Goal: Task Accomplishment & Management: Use online tool/utility

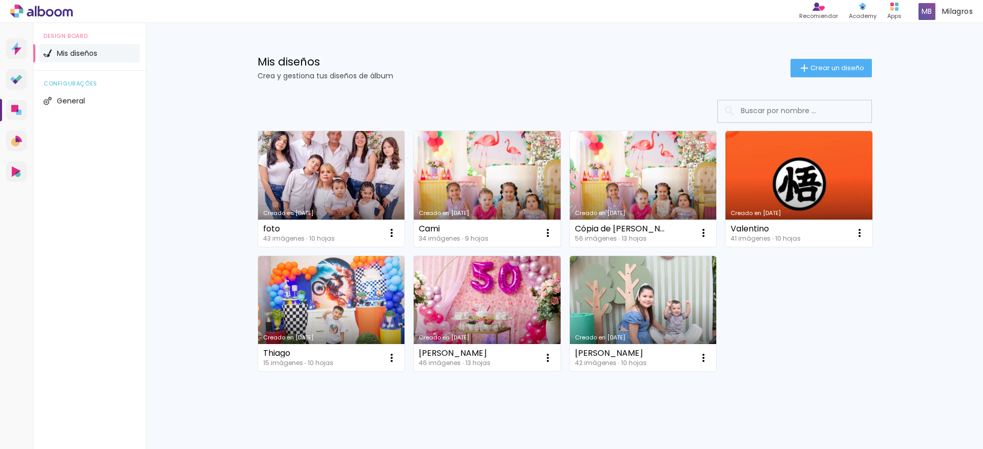
click at [490, 155] on link "Creado en [DATE]" at bounding box center [487, 189] width 147 height 116
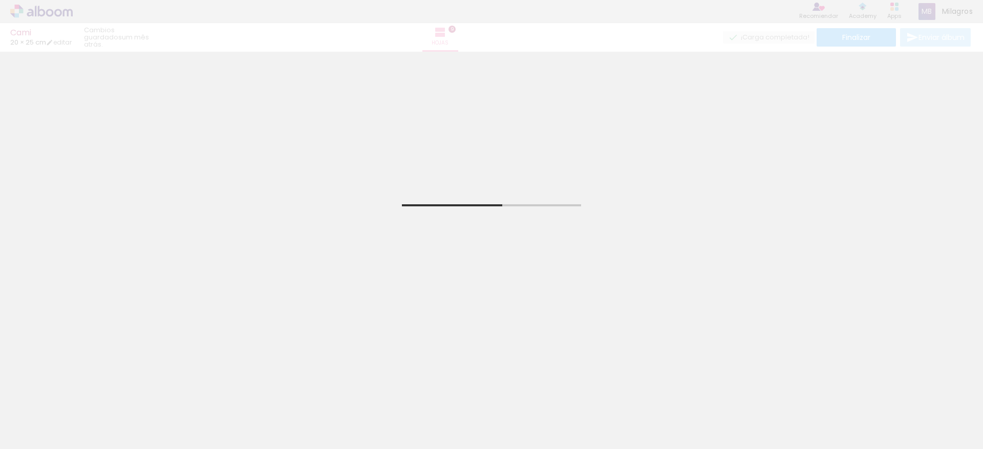
click at [75, 395] on iron-icon at bounding box center [69, 394] width 11 height 11
click at [83, 395] on quentale-thumb at bounding box center [91, 414] width 57 height 59
click at [0, 0] on iron-icon at bounding box center [0, 0] width 0 height 0
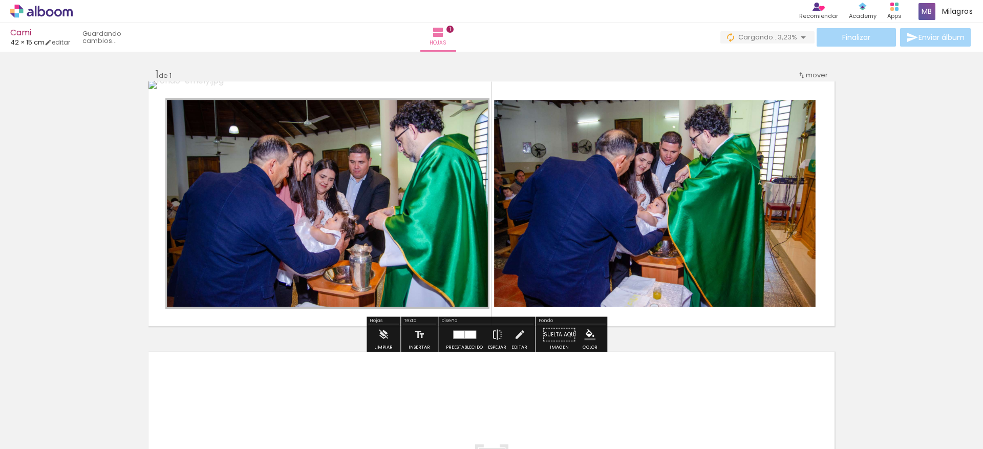
click at [266, 173] on iron-icon "color picker" at bounding box center [271, 175] width 12 height 10
click at [272, 86] on paper-item "#ffffff" at bounding box center [270, 86] width 10 height 10
click at [890, 200] on div "Insertar hoja 1 de 1" at bounding box center [491, 325] width 983 height 541
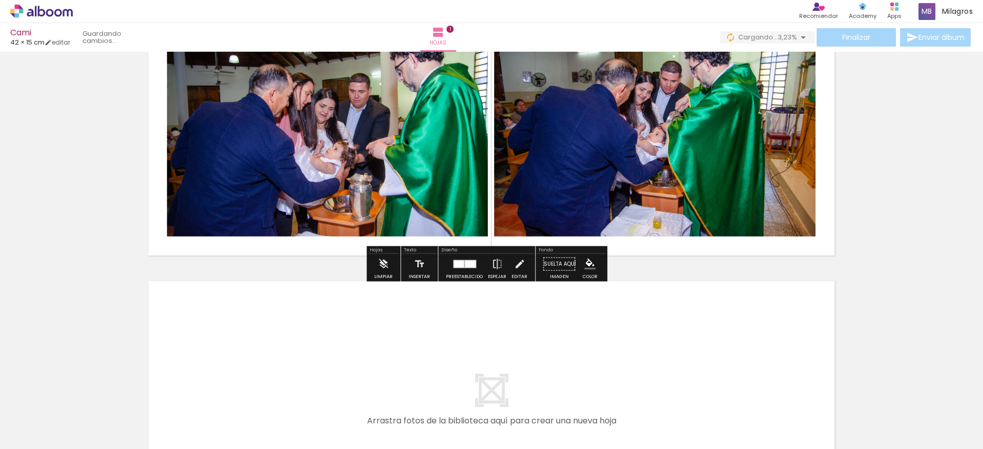
scroll to position [0, 0]
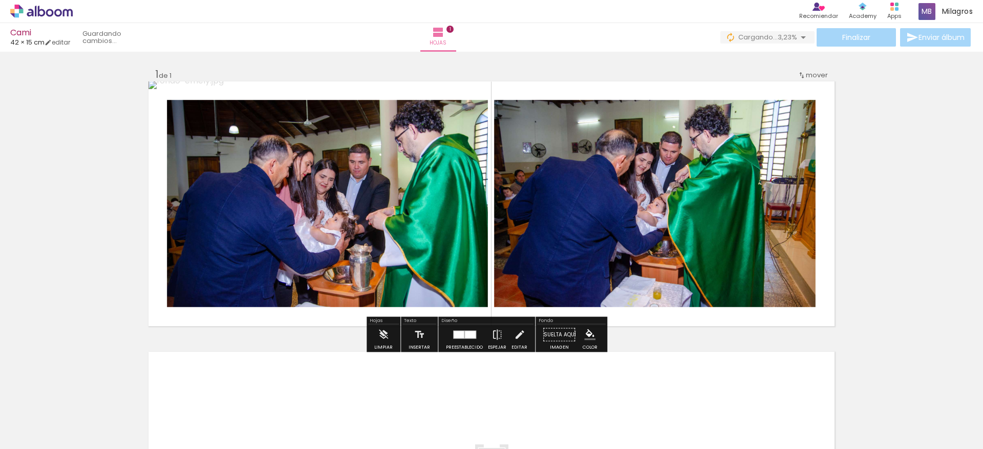
click at [475, 93] on quentale-layouter at bounding box center [492, 203] width 686 height 245
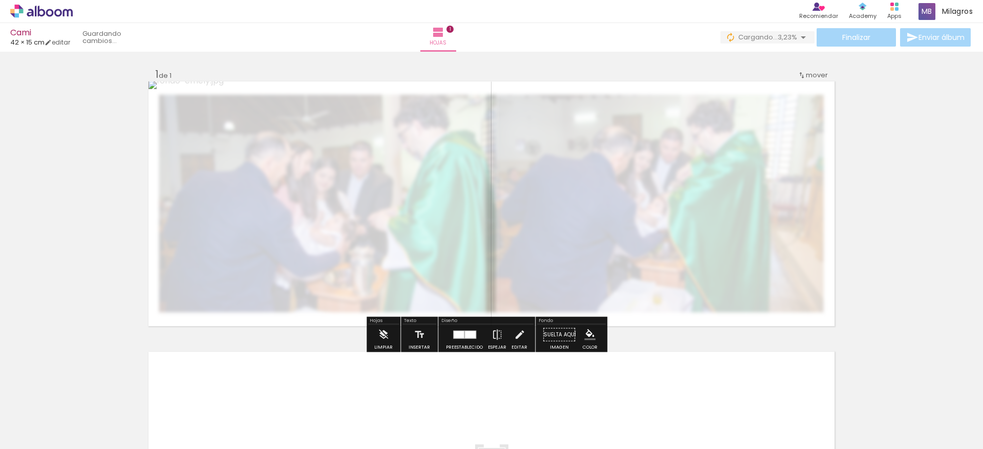
click at [922, 195] on div "Insertar hoja 1 de 1" at bounding box center [491, 325] width 983 height 541
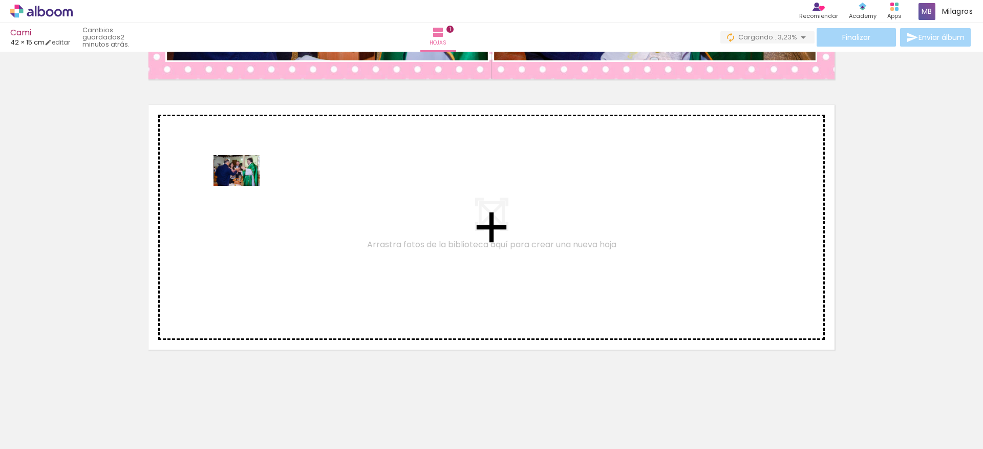
drag, startPoint x: 232, startPoint y: 411, endPoint x: 234, endPoint y: 174, distance: 237.7
click at [234, 174] on quentale-workspace at bounding box center [491, 224] width 983 height 449
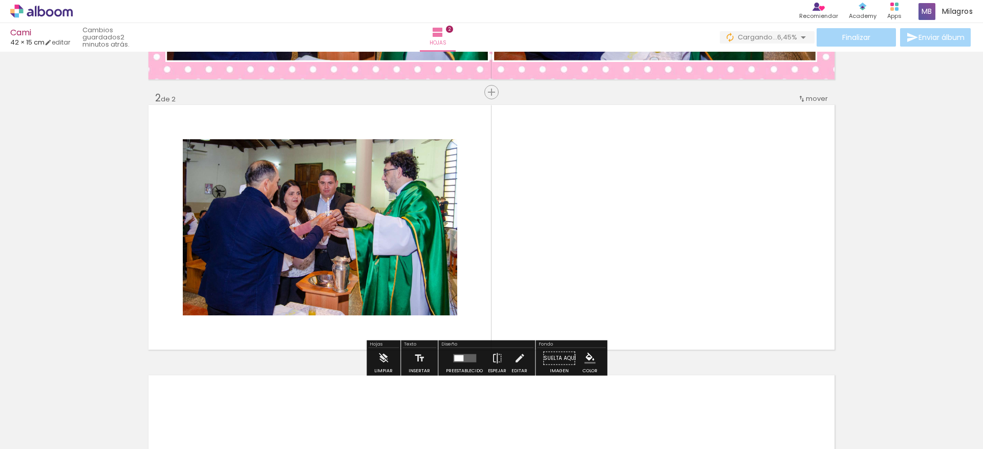
scroll to position [256, 0]
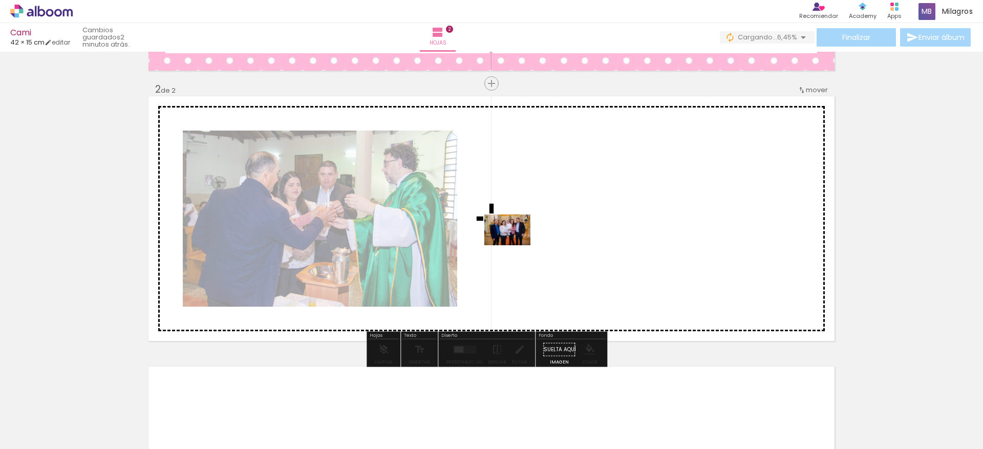
drag, startPoint x: 280, startPoint y: 416, endPoint x: 517, endPoint y: 252, distance: 288.6
click at [517, 252] on quentale-workspace at bounding box center [491, 224] width 983 height 449
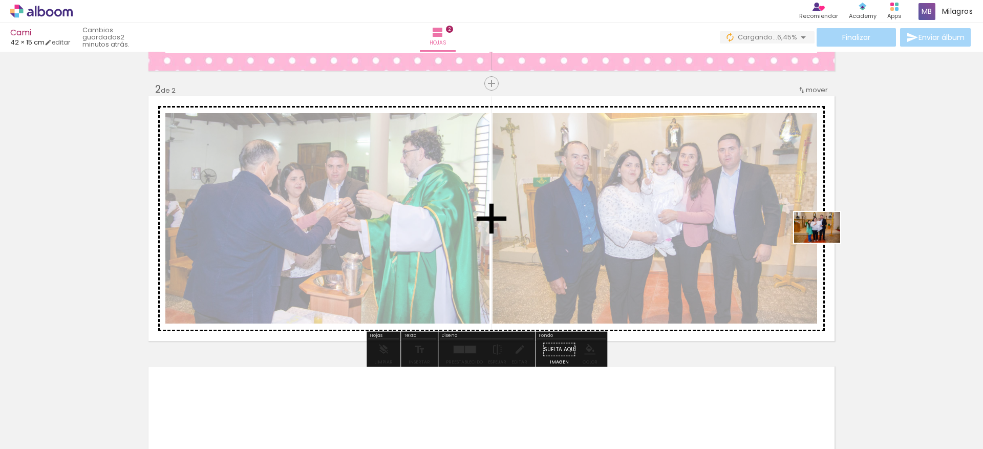
drag, startPoint x: 343, startPoint y: 422, endPoint x: 825, endPoint y: 243, distance: 514.5
click at [825, 243] on quentale-workspace at bounding box center [491, 224] width 983 height 449
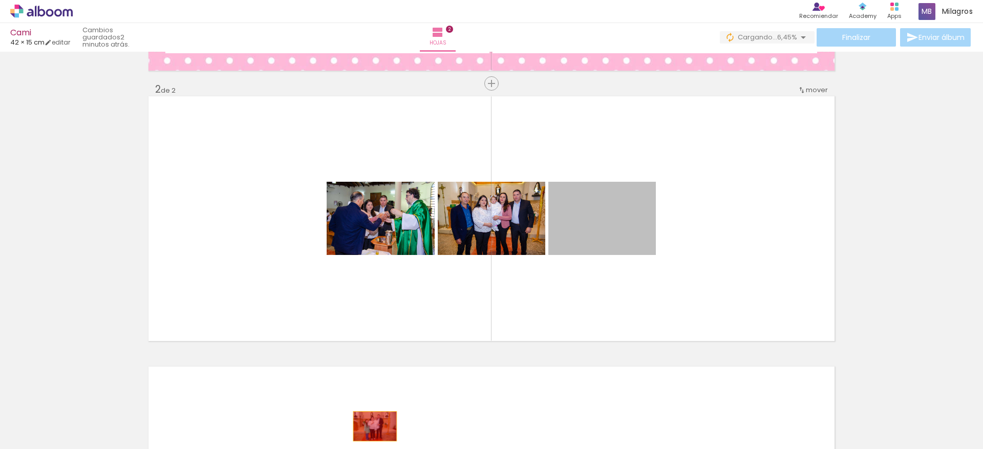
drag, startPoint x: 614, startPoint y: 232, endPoint x: 514, endPoint y: 410, distance: 204.3
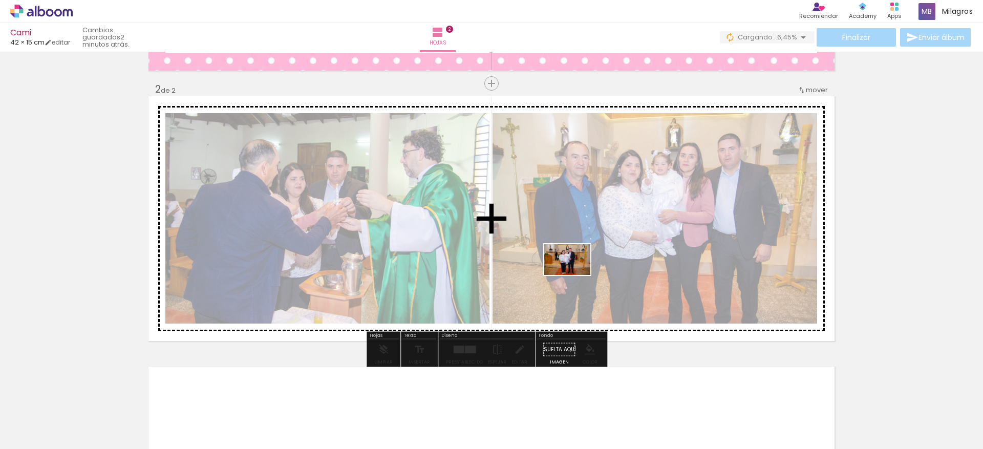
drag, startPoint x: 551, startPoint y: 419, endPoint x: 575, endPoint y: 275, distance: 146.5
click at [575, 275] on quentale-workspace at bounding box center [491, 224] width 983 height 449
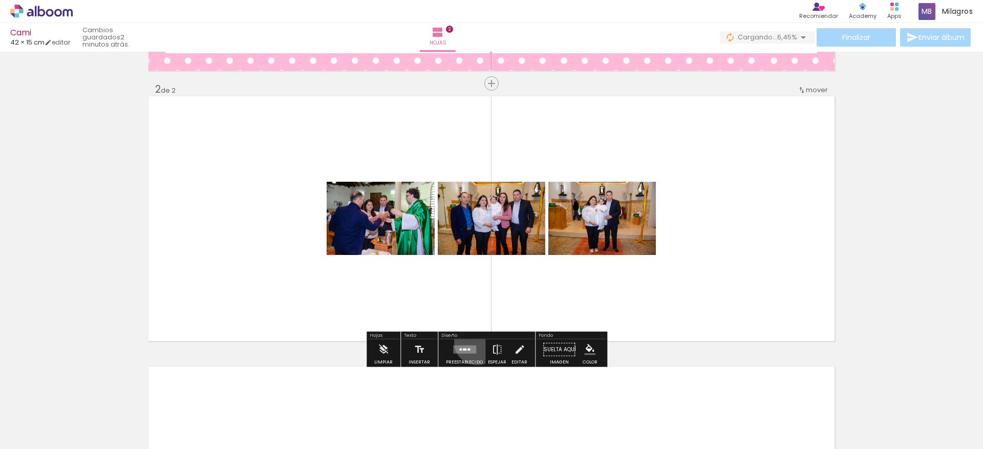
click at [475, 342] on div at bounding box center [465, 350] width 28 height 20
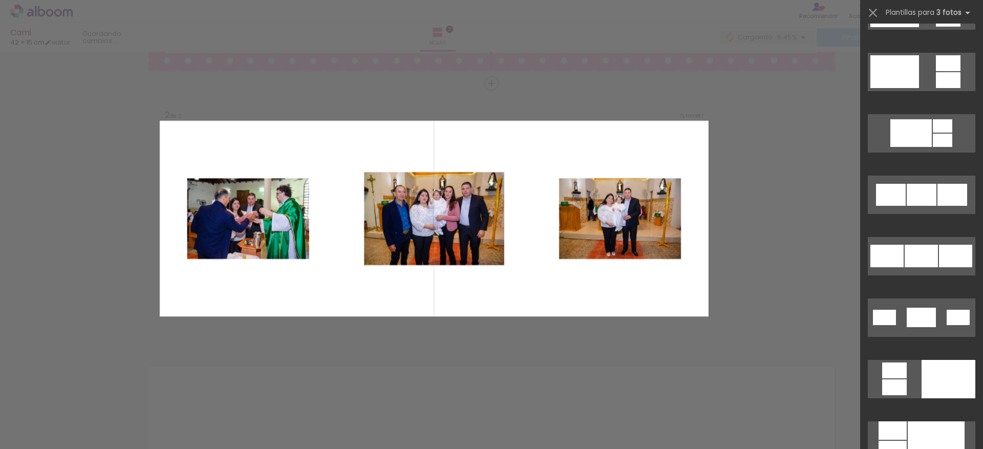
scroll to position [615, 0]
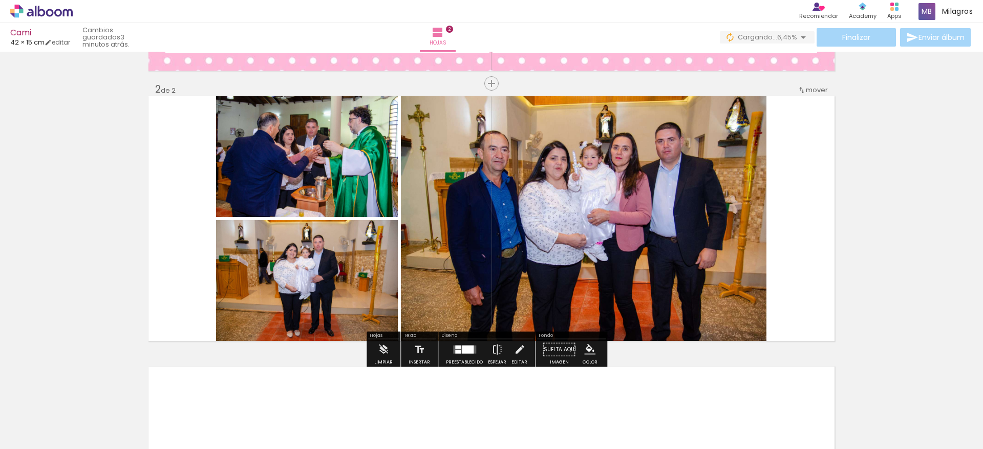
scroll to position [0, 882]
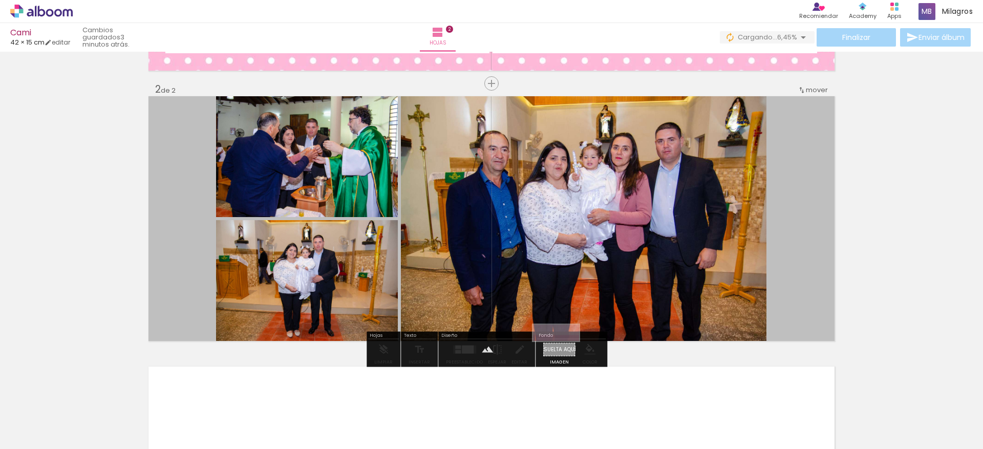
drag, startPoint x: 917, startPoint y: 418, endPoint x: 563, endPoint y: 356, distance: 359.2
click at [563, 356] on quentale-workspace at bounding box center [491, 224] width 983 height 449
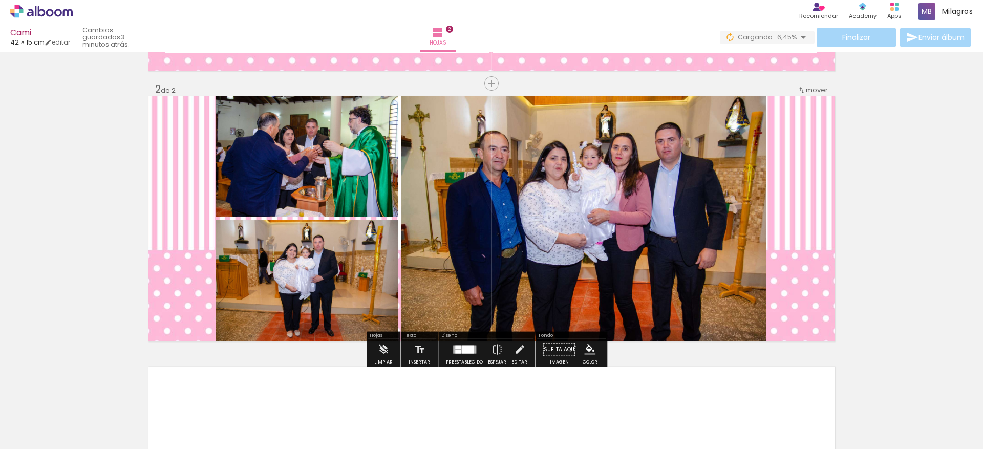
click at [847, 275] on div "Insertar hoja 1 de 2 Insertar hoja 2 de 2" at bounding box center [491, 206] width 983 height 812
click at [913, 231] on div "Insertar hoja 1 de 2 Insertar hoja 2 de 2" at bounding box center [491, 206] width 983 height 812
click at [688, 184] on quentale-photo at bounding box center [584, 218] width 366 height 245
click at [499, 111] on div at bounding box center [505, 107] width 12 height 10
click at [500, 138] on paper-item at bounding box center [505, 138] width 18 height 7
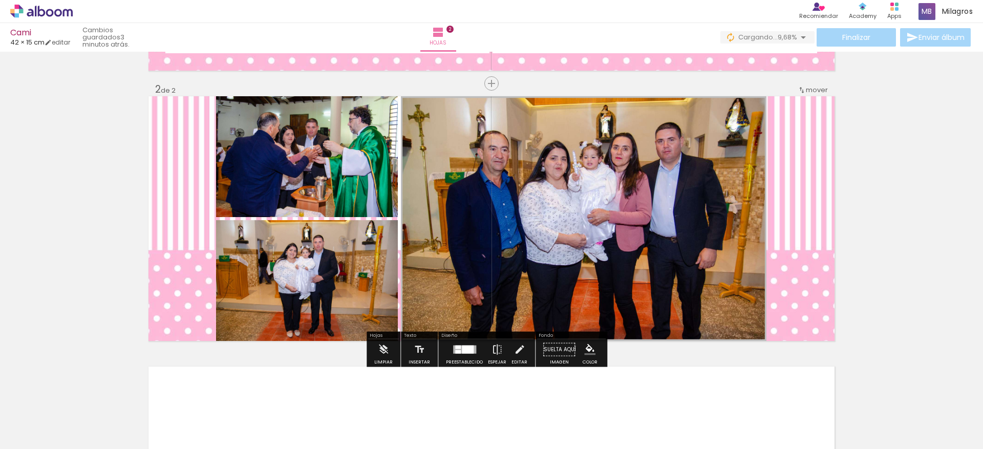
click at [499, 164] on paper-icon-button "color picker" at bounding box center [506, 172] width 20 height 18
click at [510, 80] on paper-item "#ffffff" at bounding box center [505, 83] width 10 height 10
click at [325, 109] on quentale-photo at bounding box center [307, 156] width 182 height 121
click at [317, 143] on paper-item at bounding box center [320, 145] width 18 height 7
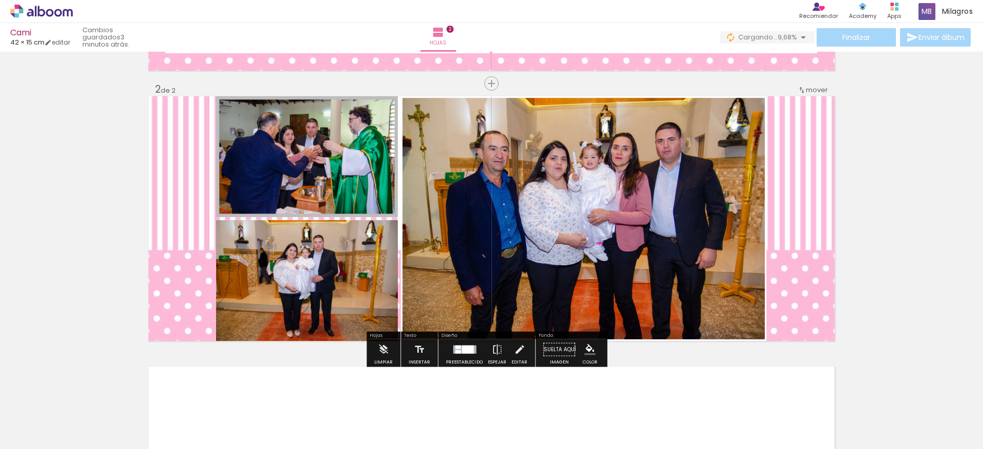
click at [319, 167] on iron-icon "color picker" at bounding box center [321, 172] width 12 height 10
click at [321, 82] on paper-item "#ffffff" at bounding box center [320, 83] width 10 height 10
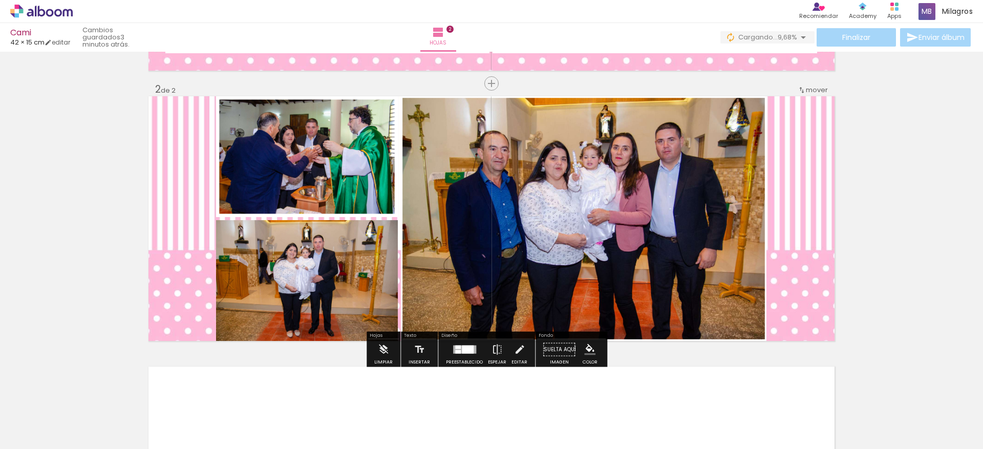
click at [318, 137] on paper-item at bounding box center [320, 138] width 18 height 7
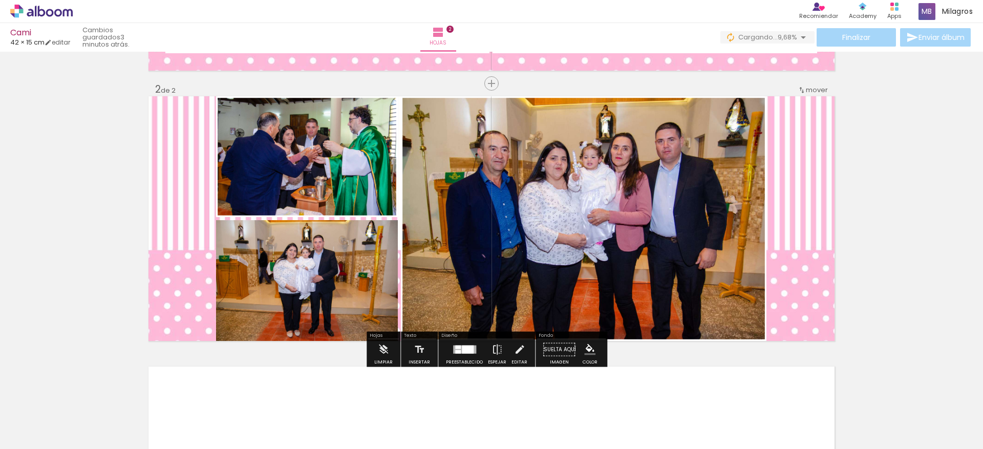
click at [317, 261] on paper-item at bounding box center [320, 262] width 18 height 7
click at [0, 0] on iron-icon "color picker" at bounding box center [0, 0] width 0 height 0
click at [0, 0] on paper-item "#ffffff" at bounding box center [0, 0] width 0 height 0
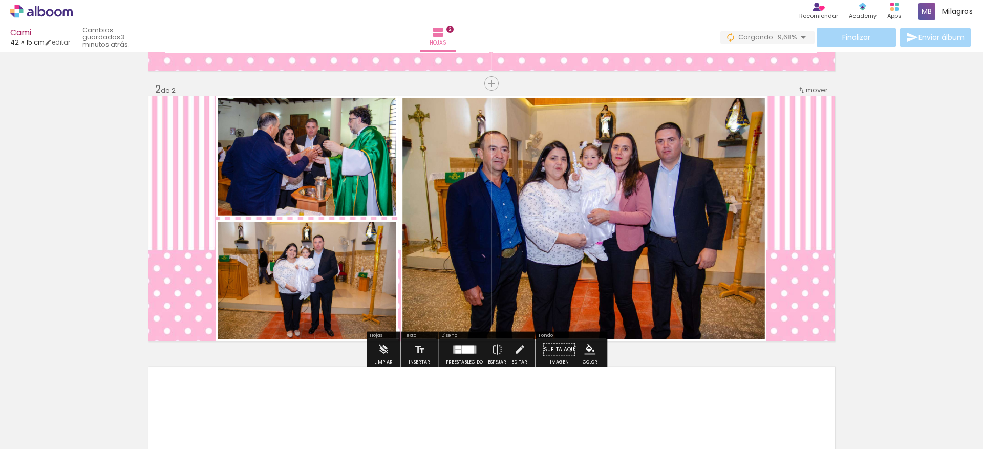
click at [878, 175] on div "Insertar hoja 1 de 2 Insertar hoja 2 de 2" at bounding box center [491, 206] width 983 height 812
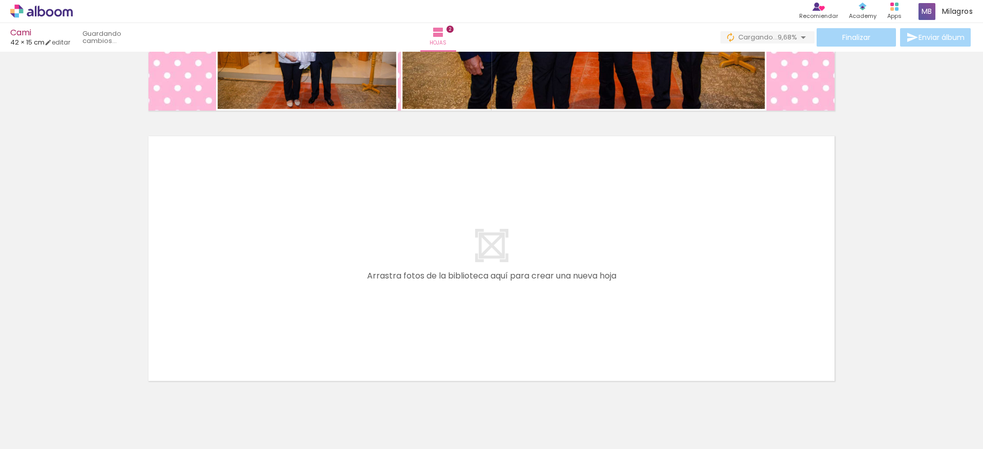
scroll to position [0, 0]
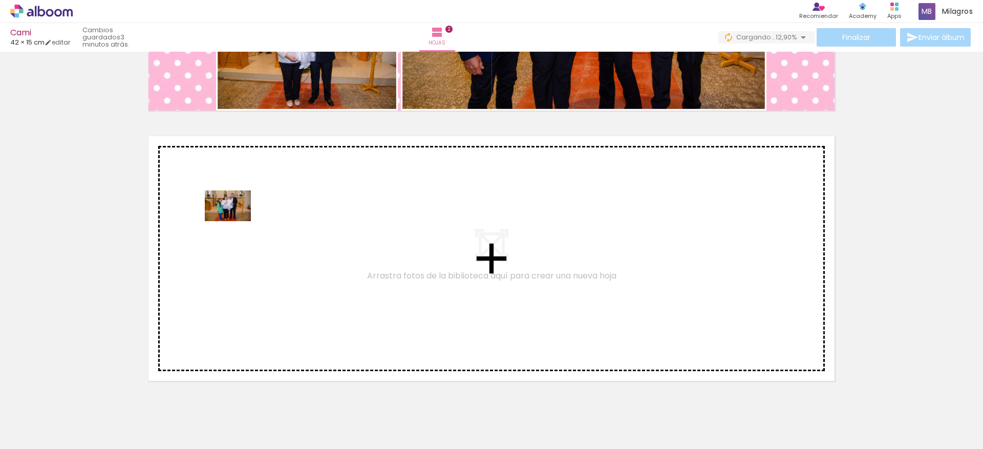
drag, startPoint x: 331, startPoint y: 424, endPoint x: 236, endPoint y: 221, distance: 223.8
click at [236, 221] on quentale-workspace at bounding box center [491, 224] width 983 height 449
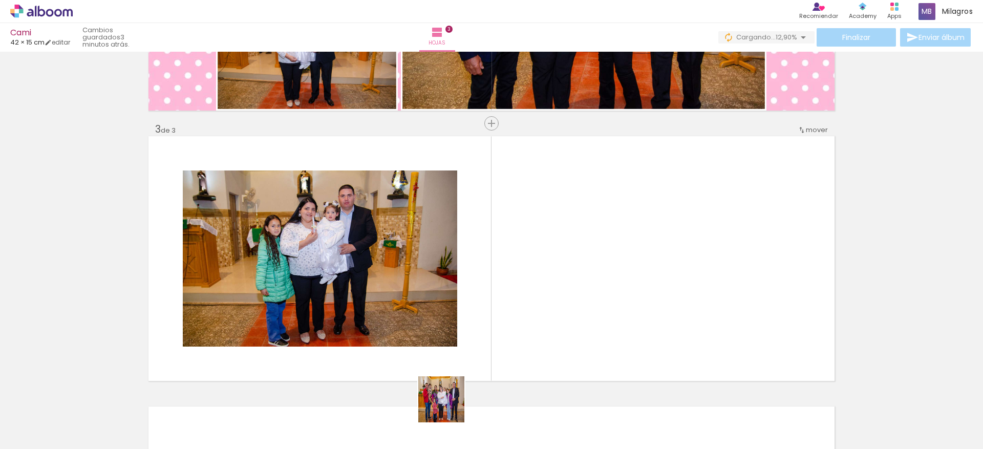
scroll to position [526, 0]
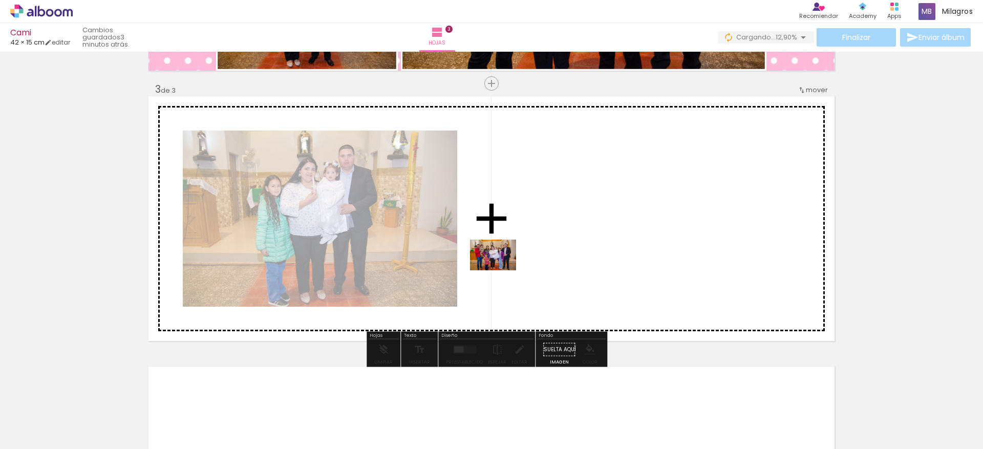
drag, startPoint x: 449, startPoint y: 425, endPoint x: 502, endPoint y: 429, distance: 52.9
click at [505, 259] on quentale-workspace at bounding box center [491, 224] width 983 height 449
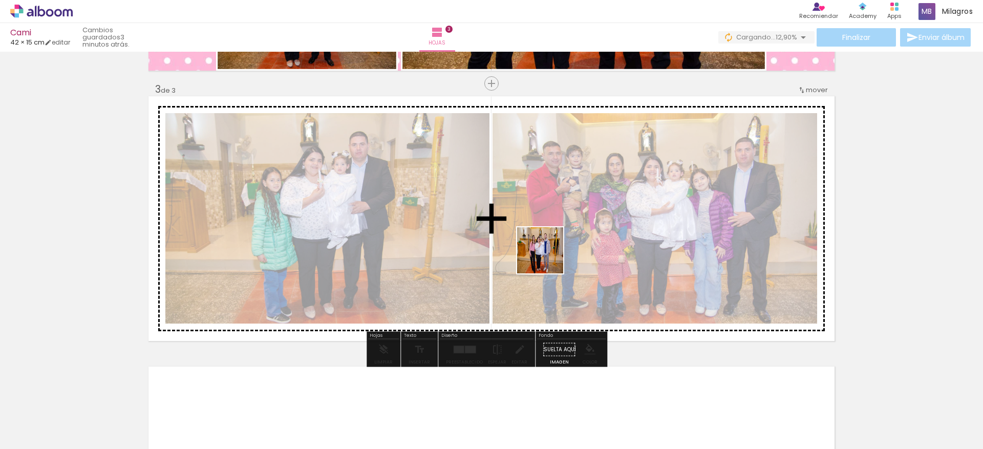
drag, startPoint x: 519, startPoint y: 391, endPoint x: 548, endPoint y: 258, distance: 135.7
click at [548, 258] on quentale-workspace at bounding box center [491, 224] width 983 height 449
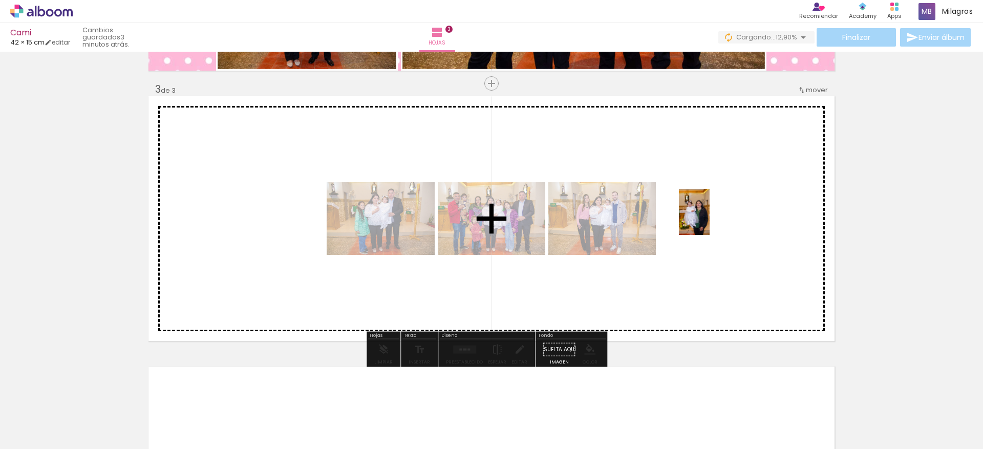
drag, startPoint x: 393, startPoint y: 429, endPoint x: 489, endPoint y: 351, distance: 123.7
click at [710, 223] on quentale-workspace at bounding box center [491, 224] width 983 height 449
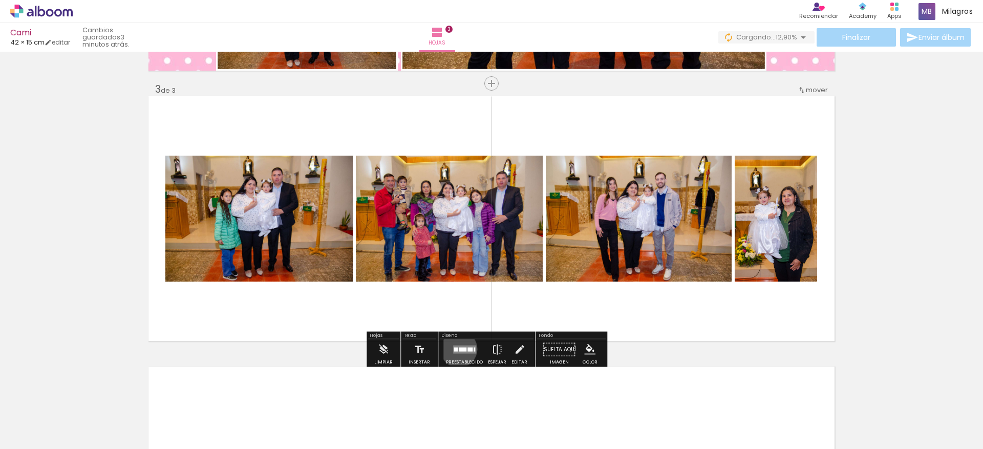
click at [459, 349] on div at bounding box center [463, 350] width 8 height 4
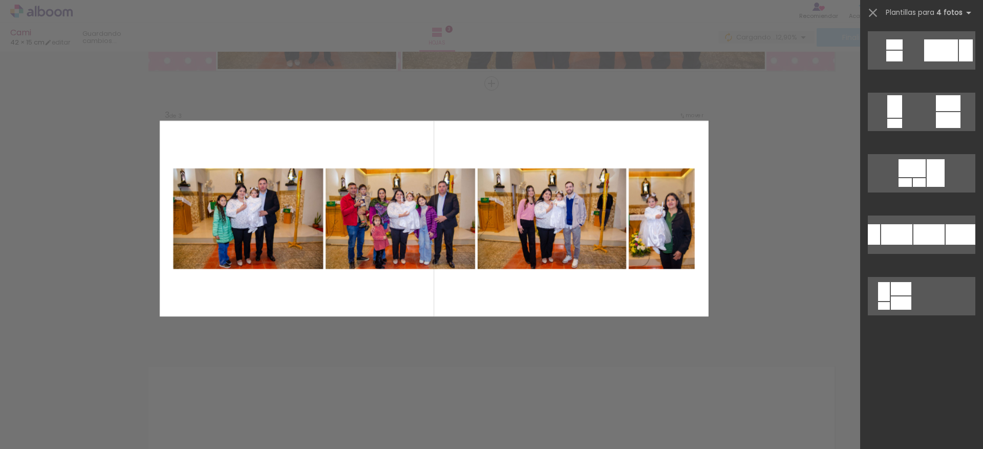
scroll to position [0, 0]
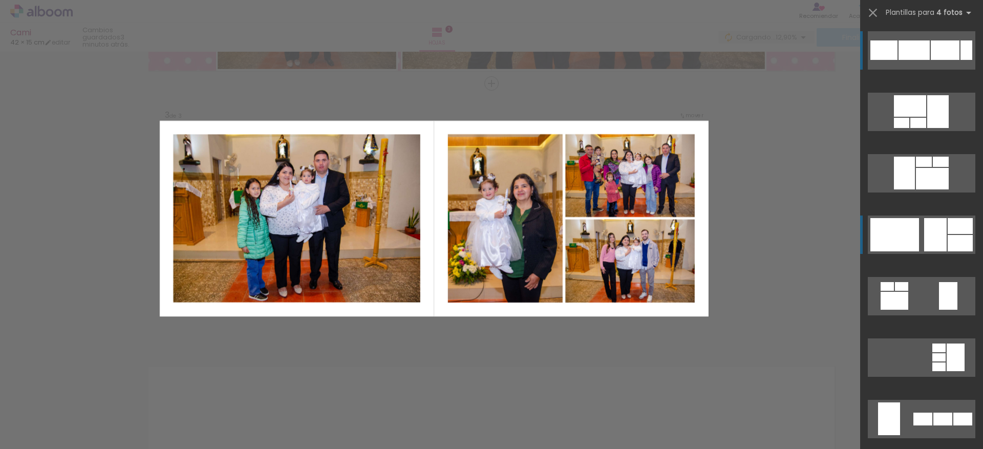
click at [901, 117] on div at bounding box center [910, 106] width 32 height 22
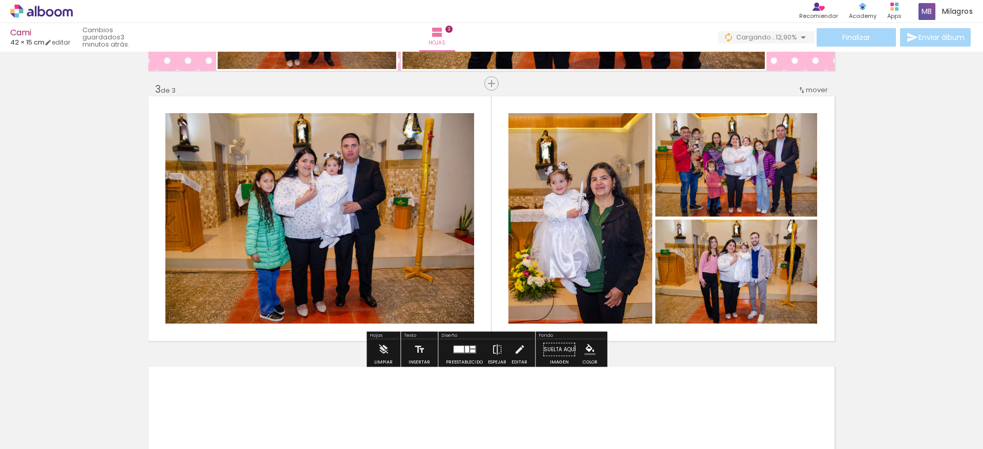
click at [455, 347] on div at bounding box center [459, 349] width 10 height 7
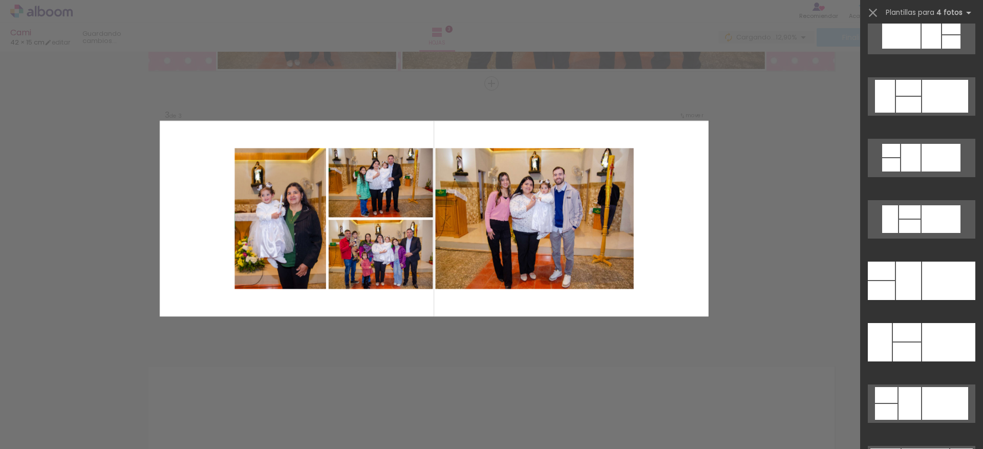
scroll to position [2566, 0]
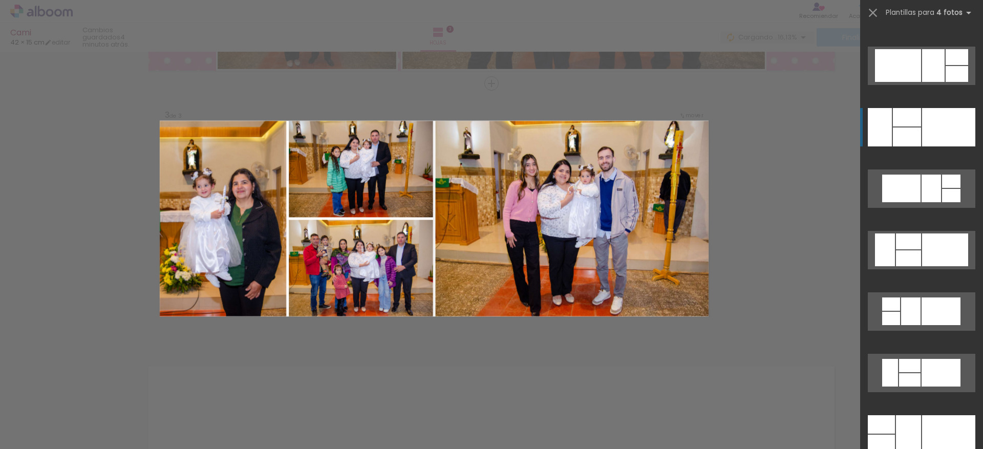
click at [900, 312] on div at bounding box center [891, 318] width 18 height 13
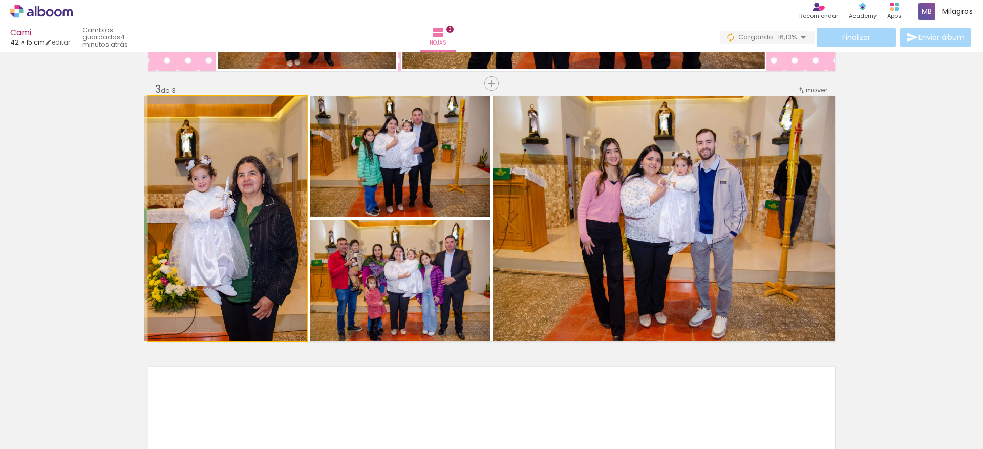
drag, startPoint x: 250, startPoint y: 241, endPoint x: 239, endPoint y: 237, distance: 12.6
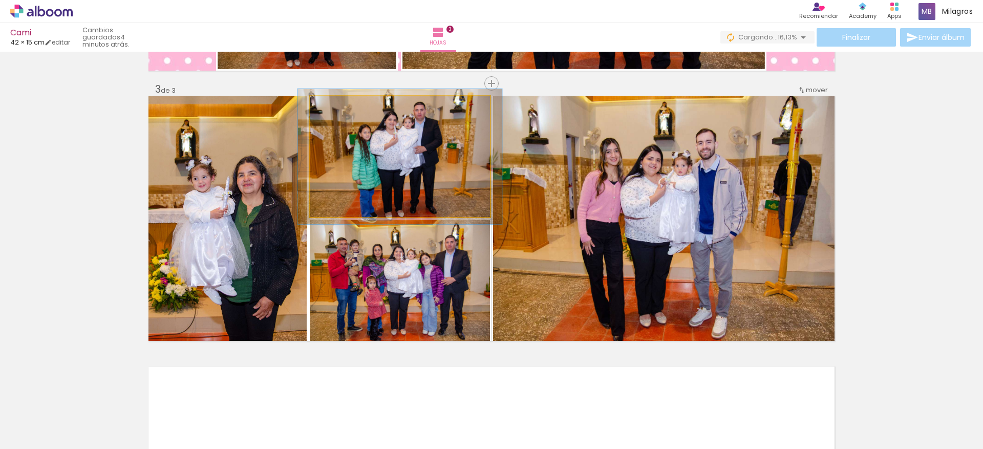
drag, startPoint x: 327, startPoint y: 103, endPoint x: 331, endPoint y: 107, distance: 5.8
click at [331, 107] on div at bounding box center [338, 107] width 16 height 16
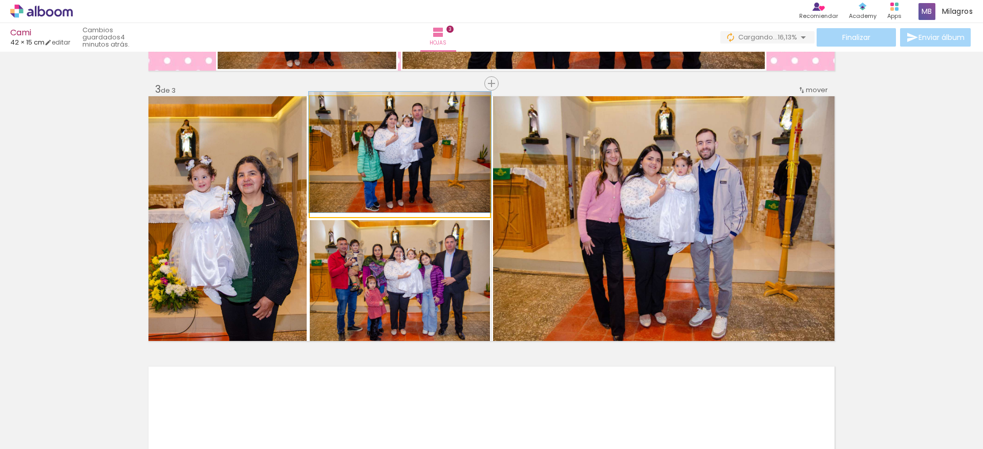
drag, startPoint x: 338, startPoint y: 111, endPoint x: 665, endPoint y: 198, distance: 338.7
type paper-slider "100"
click at [301, 112] on quentale-layouter at bounding box center [492, 218] width 686 height 245
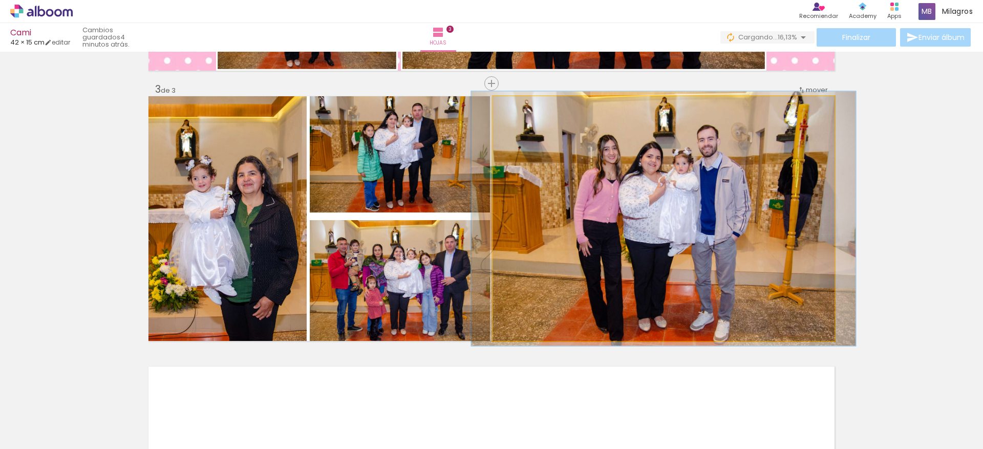
type paper-slider "104"
click at [514, 109] on div at bounding box center [518, 106] width 9 height 9
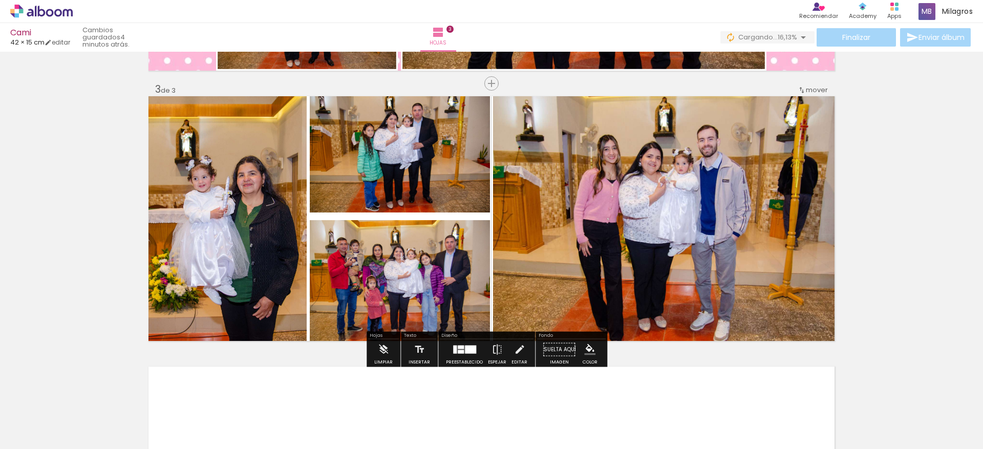
scroll to position [0, 882]
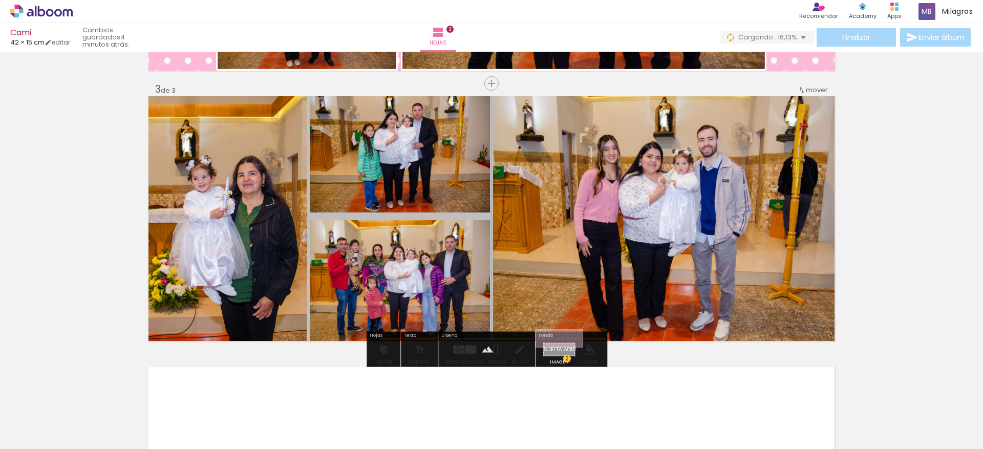
drag, startPoint x: 928, startPoint y: 410, endPoint x: 567, endPoint y: 361, distance: 364.4
click at [567, 361] on quentale-workspace at bounding box center [491, 224] width 983 height 449
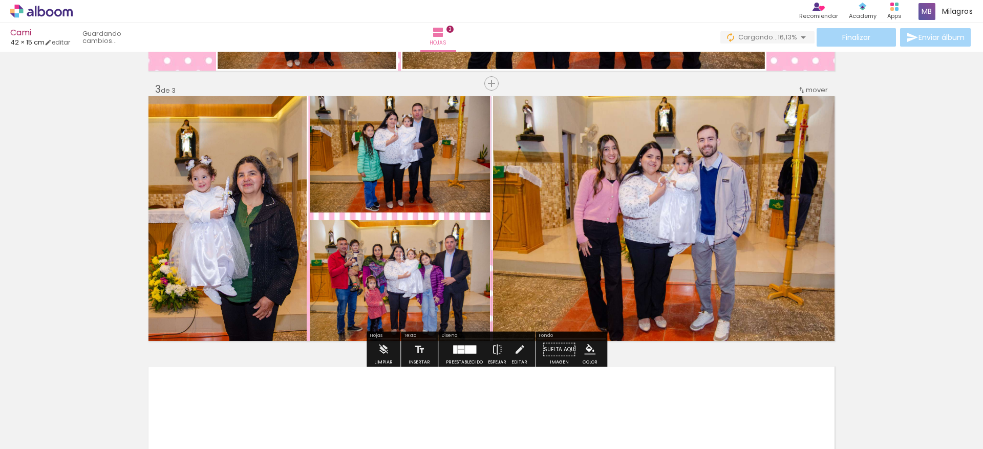
click at [843, 242] on div "Insertar hoja 1 de 3 Insertar hoja 2 de 3 Insertar hoja 3 de 3" at bounding box center [491, 70] width 983 height 1082
click at [0, 0] on paper-item at bounding box center [0, 0] width 0 height 0
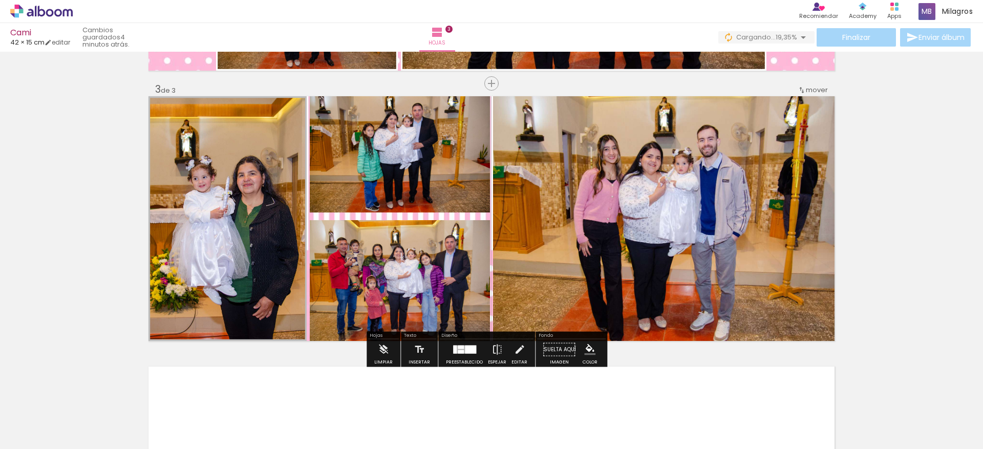
click at [0, 0] on iron-icon "color picker" at bounding box center [0, 0] width 0 height 0
click at [0, 0] on paper-item "#ffffff" at bounding box center [0, 0] width 0 height 0
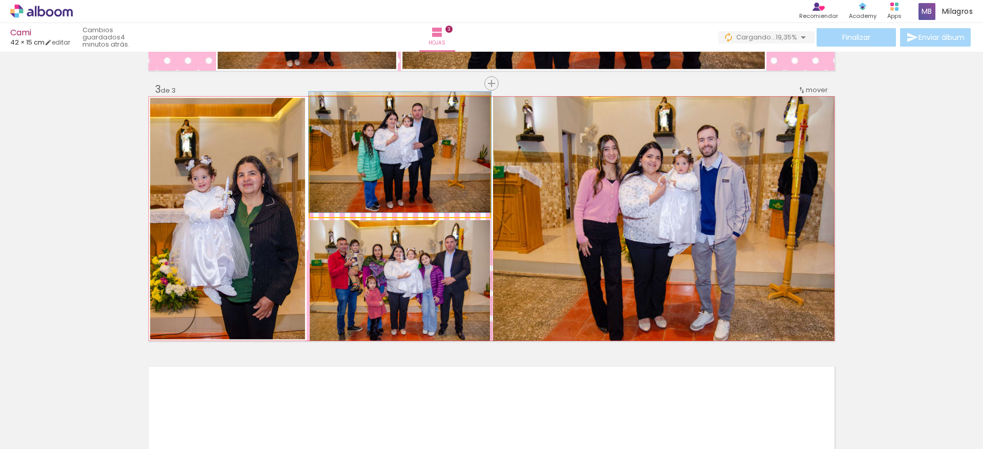
click at [410, 116] on quentale-photo at bounding box center [400, 156] width 180 height 121
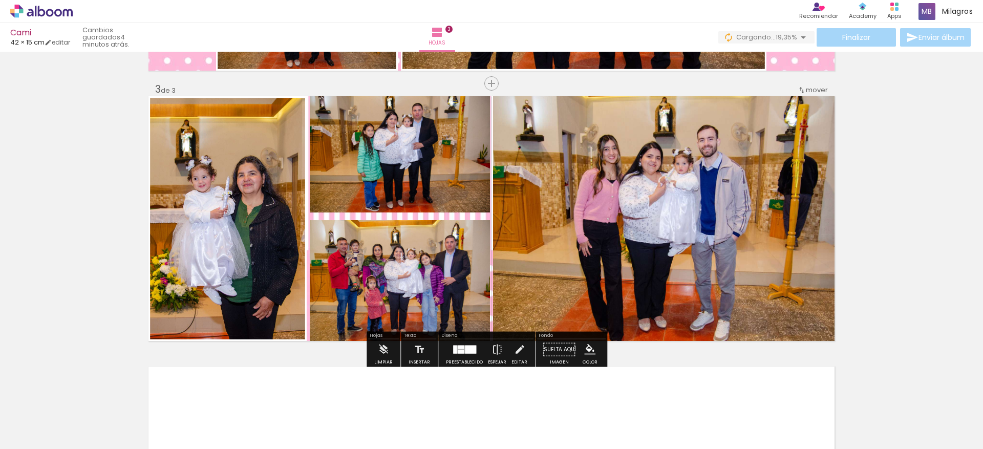
click at [412, 115] on quentale-photo at bounding box center [400, 156] width 180 height 121
click at [408, 139] on paper-item at bounding box center [414, 138] width 18 height 7
click at [409, 167] on iron-icon "color picker" at bounding box center [415, 172] width 12 height 10
click at [415, 81] on paper-item "#ffffff" at bounding box center [420, 84] width 10 height 10
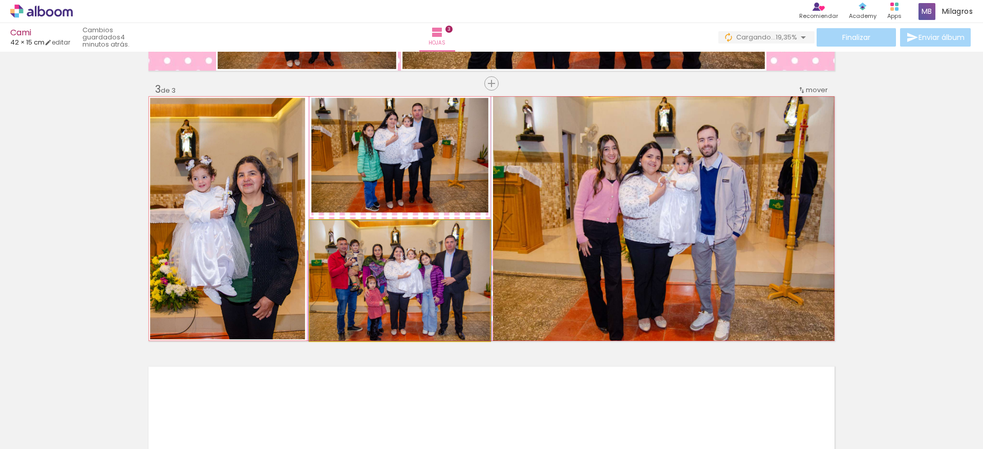
click at [406, 239] on quentale-photo at bounding box center [400, 280] width 180 height 121
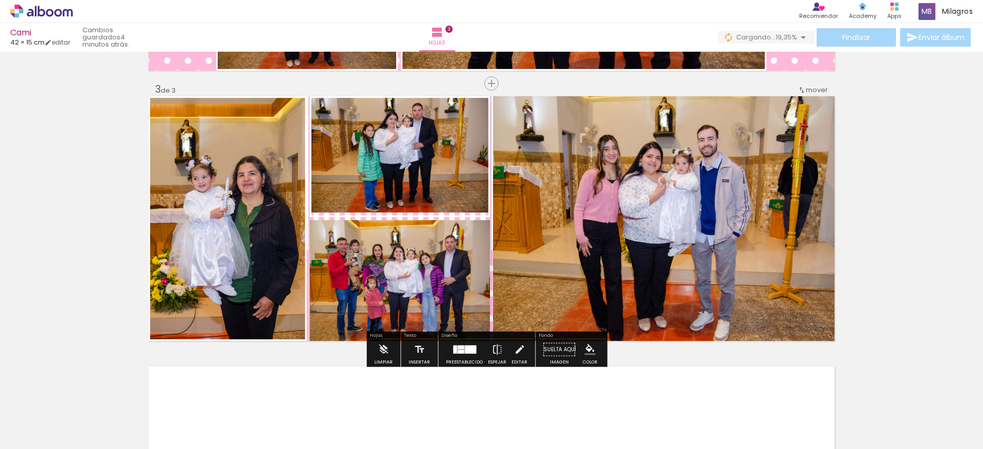
click at [409, 237] on div "Ancho Color" at bounding box center [414, 230] width 18 height 15
click at [413, 259] on paper-item at bounding box center [414, 262] width 18 height 7
click at [409, 293] on iron-icon "color picker" at bounding box center [415, 296] width 12 height 10
click at [419, 206] on paper-item "#ffffff" at bounding box center [414, 207] width 10 height 10
click at [594, 138] on paper-item at bounding box center [597, 138] width 18 height 7
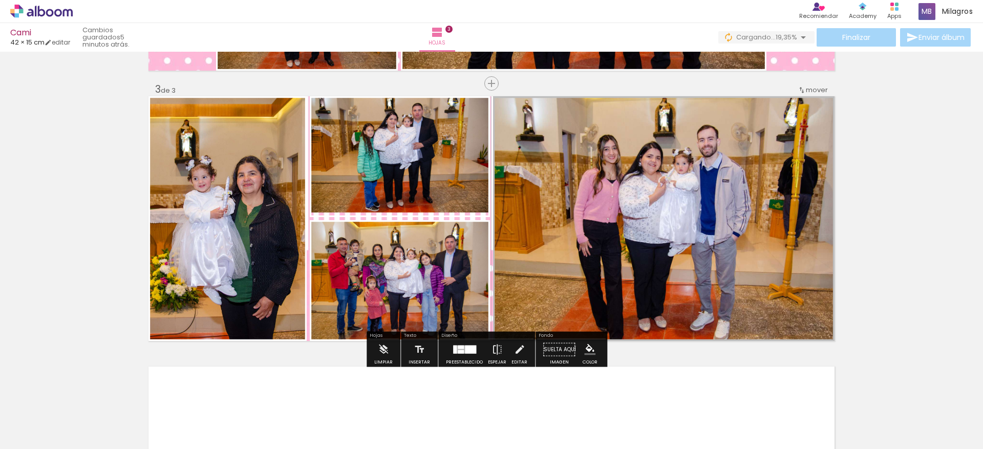
click at [0, 0] on iron-icon "color picker" at bounding box center [0, 0] width 0 height 0
click at [0, 0] on paper-item "#ffffff" at bounding box center [0, 0] width 0 height 0
click at [885, 135] on div "Insertar hoja 1 de 3 Insertar hoja 2 de 3 Insertar hoja 3 de 3" at bounding box center [491, 70] width 983 height 1082
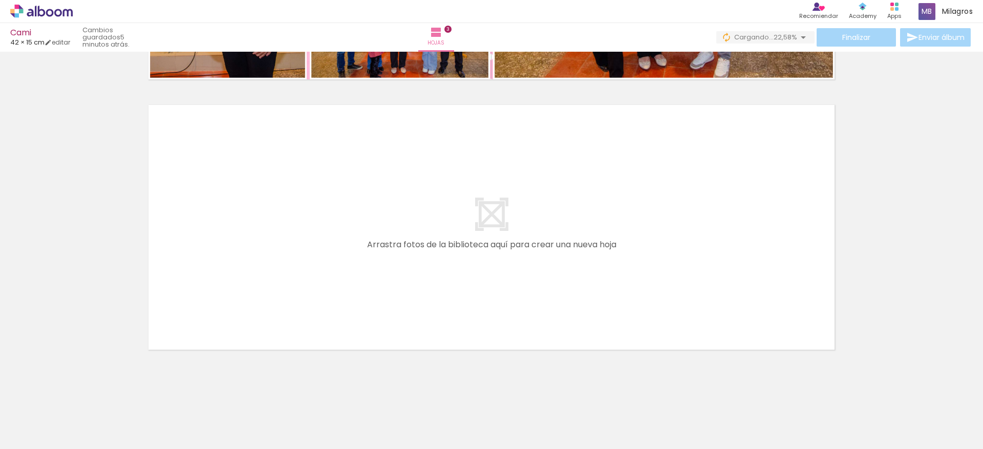
scroll to position [0, 132]
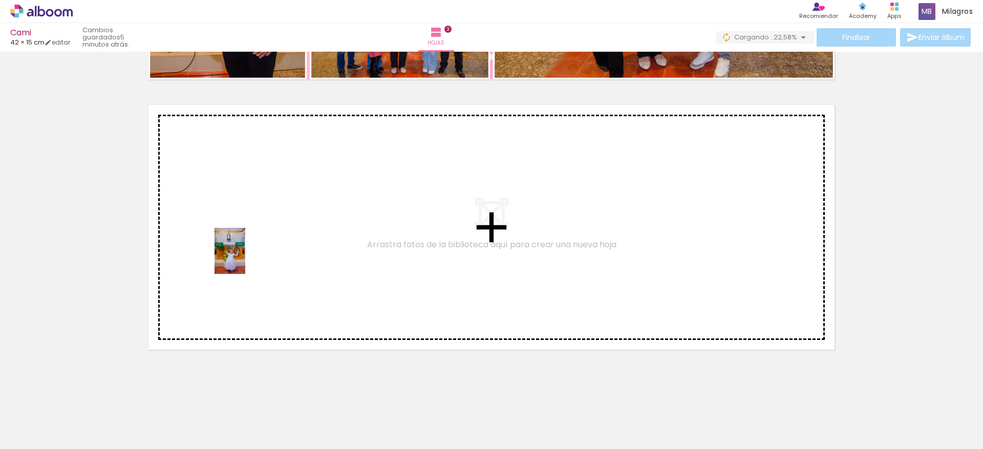
drag, startPoint x: 611, startPoint y: 425, endPoint x: 241, endPoint y: 258, distance: 405.9
click at [241, 258] on quentale-workspace at bounding box center [491, 224] width 983 height 449
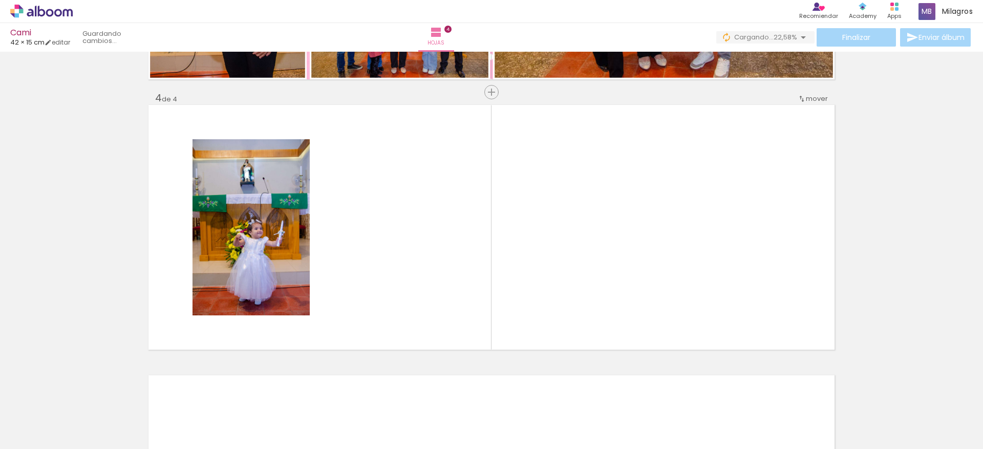
scroll to position [796, 0]
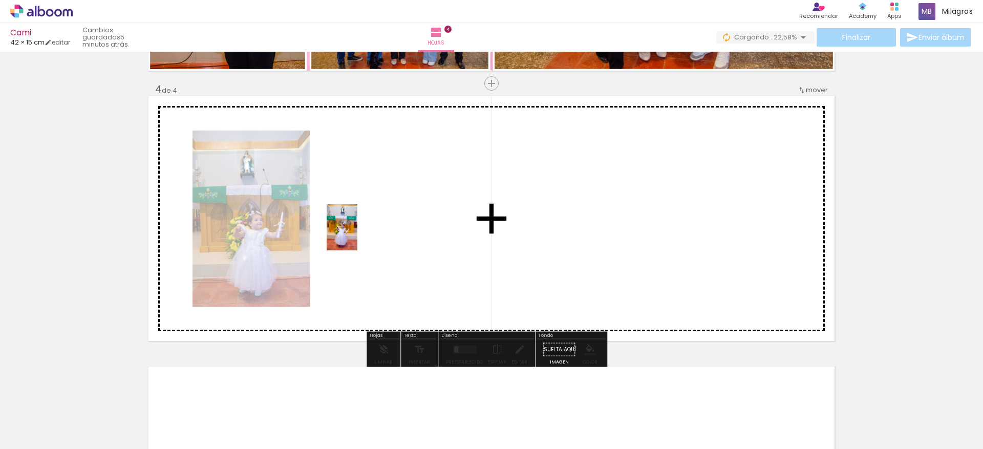
drag, startPoint x: 652, startPoint y: 417, endPoint x: 356, endPoint y: 235, distance: 347.2
click at [356, 235] on quentale-workspace at bounding box center [491, 224] width 983 height 449
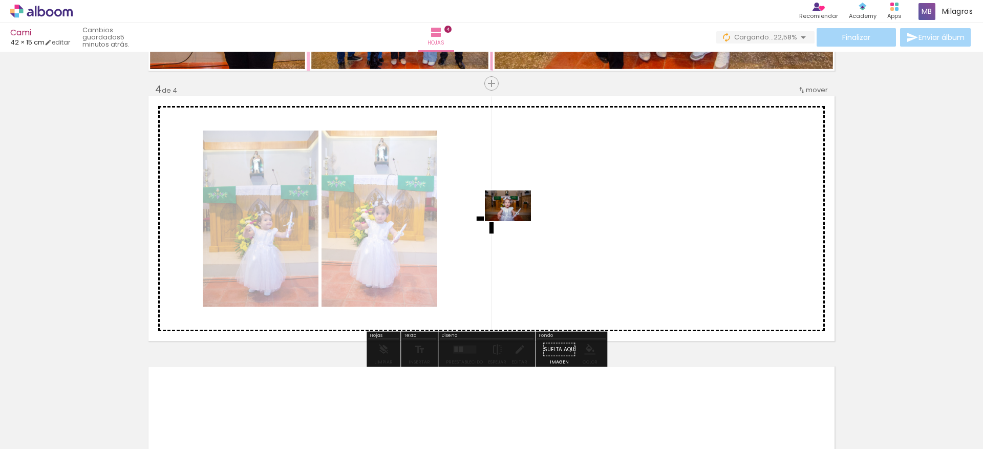
drag, startPoint x: 551, startPoint y: 425, endPoint x: 516, endPoint y: 221, distance: 206.4
click at [516, 221] on quentale-workspace at bounding box center [491, 224] width 983 height 449
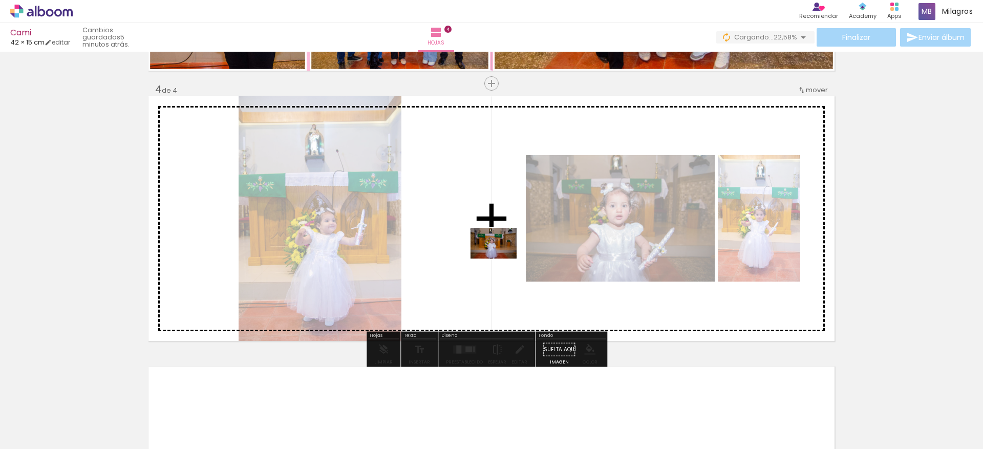
drag, startPoint x: 491, startPoint y: 416, endPoint x: 495, endPoint y: 357, distance: 59.0
click at [500, 259] on quentale-workspace at bounding box center [491, 224] width 983 height 449
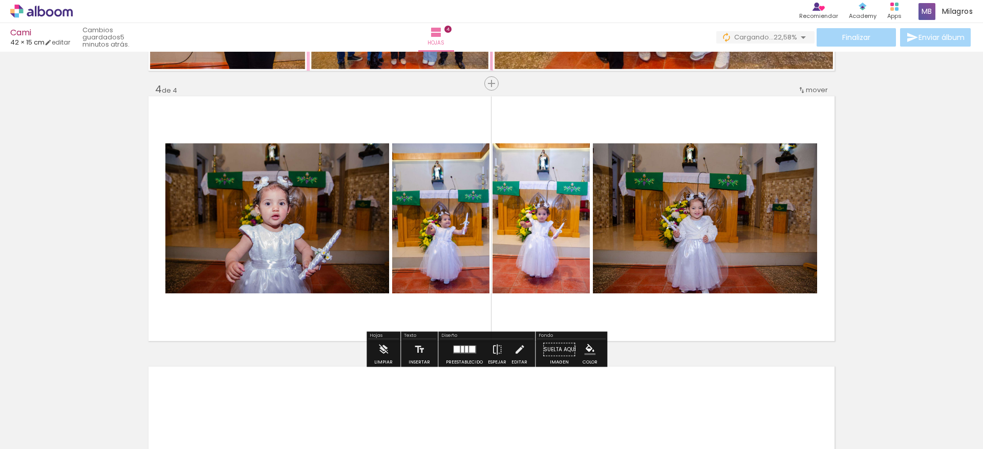
click at [464, 353] on div at bounding box center [465, 350] width 28 height 20
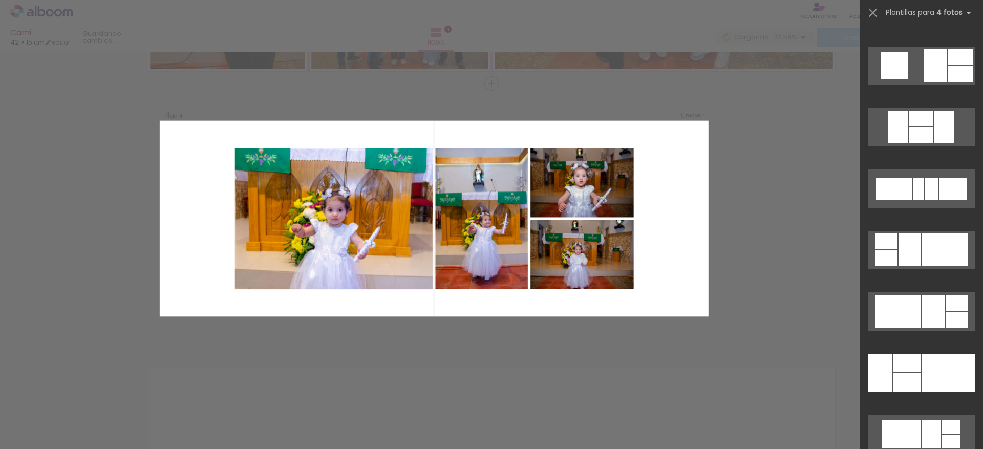
scroll to position [3073, 0]
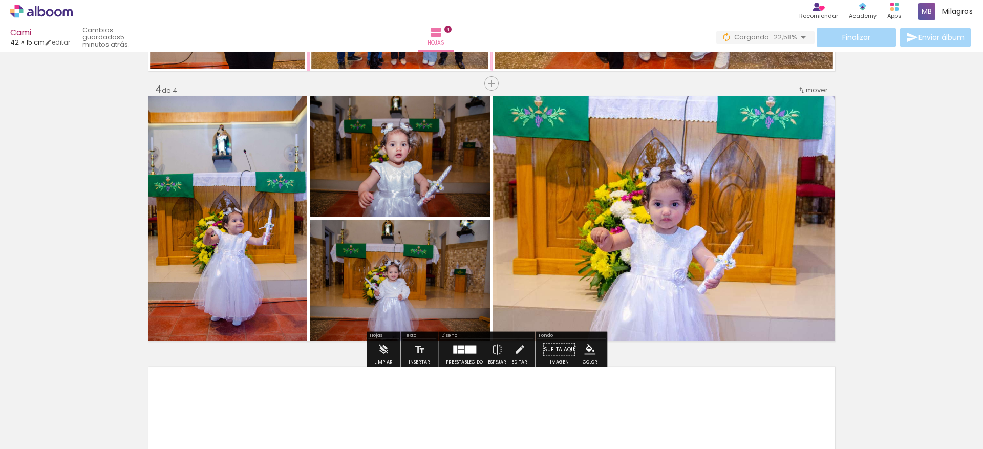
click at [702, 264] on quentale-photo at bounding box center [664, 218] width 342 height 245
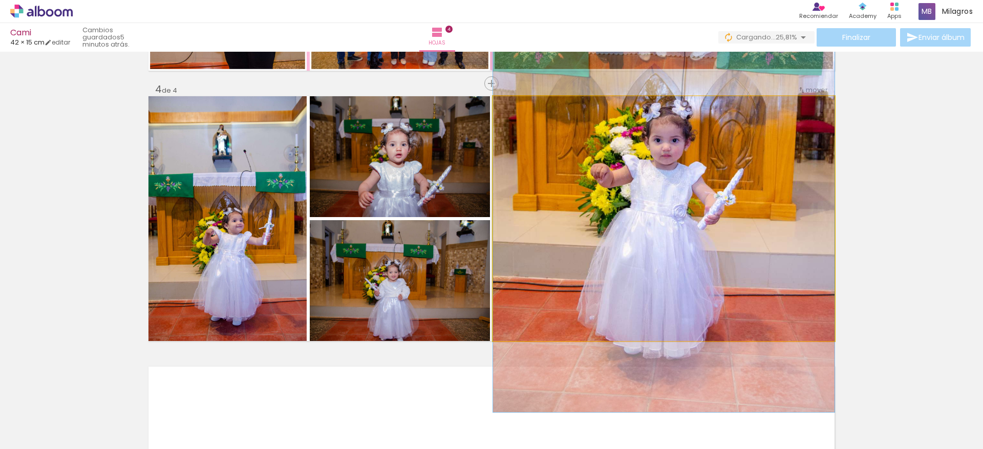
drag, startPoint x: 696, startPoint y: 267, endPoint x: 689, endPoint y: 206, distance: 61.4
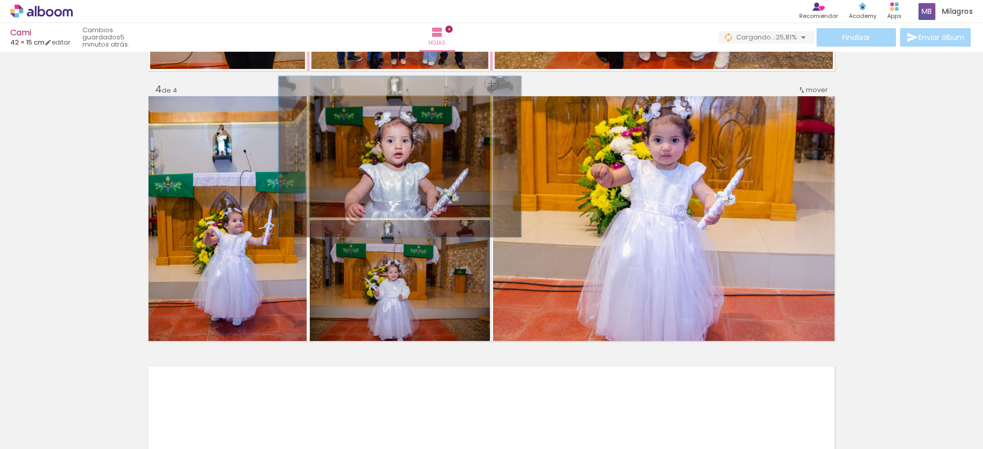
drag, startPoint x: 337, startPoint y: 107, endPoint x: 360, endPoint y: 124, distance: 28.8
type paper-slider "135"
click at [345, 106] on div at bounding box center [354, 107] width 40 height 16
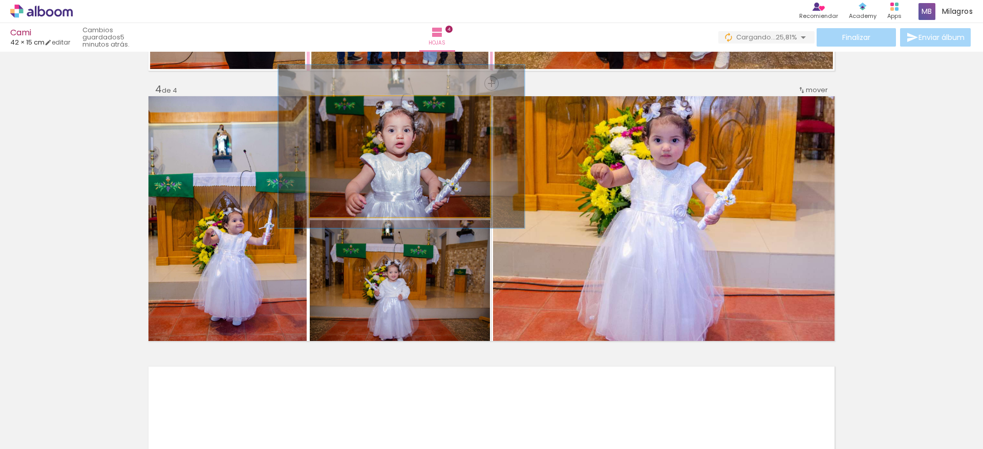
drag, startPoint x: 401, startPoint y: 162, endPoint x: 403, endPoint y: 152, distance: 9.9
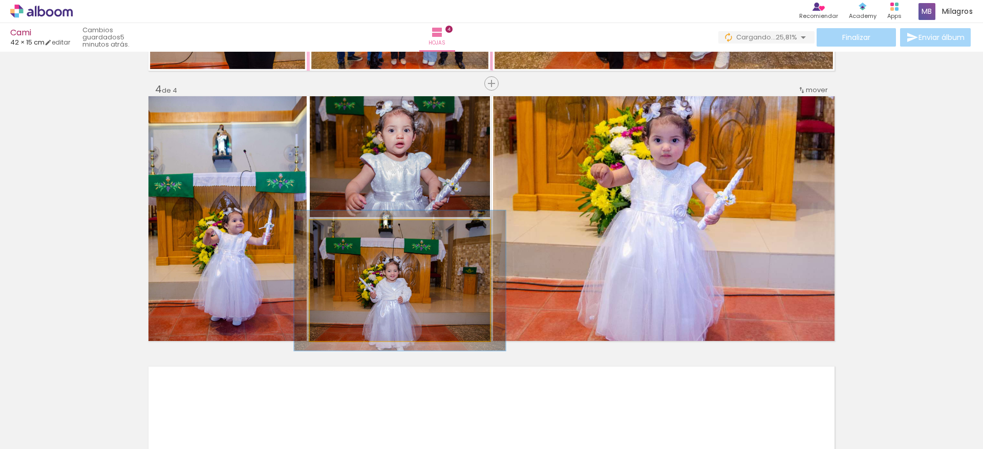
drag, startPoint x: 329, startPoint y: 227, endPoint x: 335, endPoint y: 229, distance: 5.8
type paper-slider "116"
click at [335, 229] on div at bounding box center [339, 231] width 16 height 16
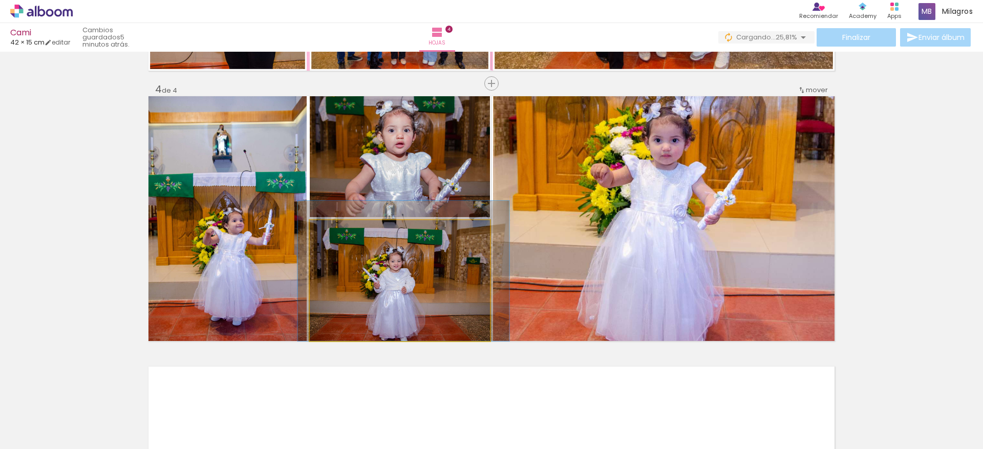
drag, startPoint x: 408, startPoint y: 301, endPoint x: 412, endPoint y: 284, distance: 17.3
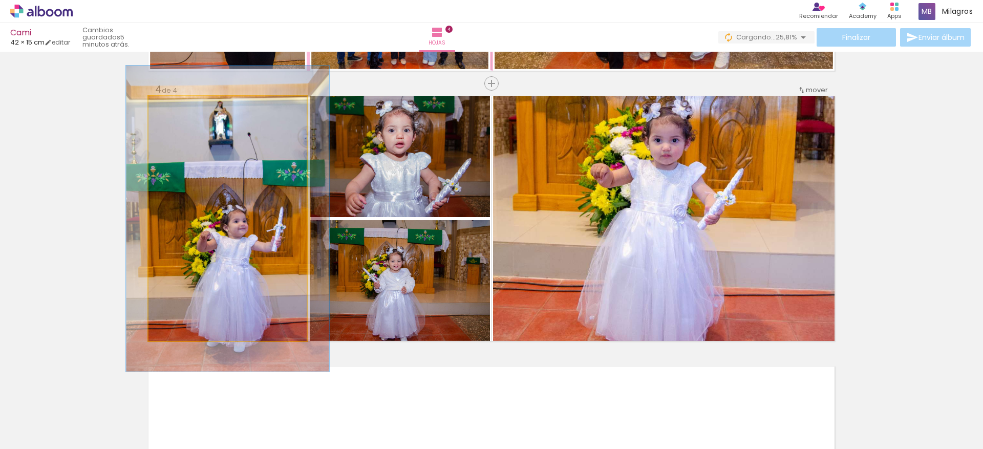
drag, startPoint x: 171, startPoint y: 111, endPoint x: 180, endPoint y: 112, distance: 8.8
type paper-slider "125"
click at [180, 112] on div at bounding box center [181, 107] width 16 height 16
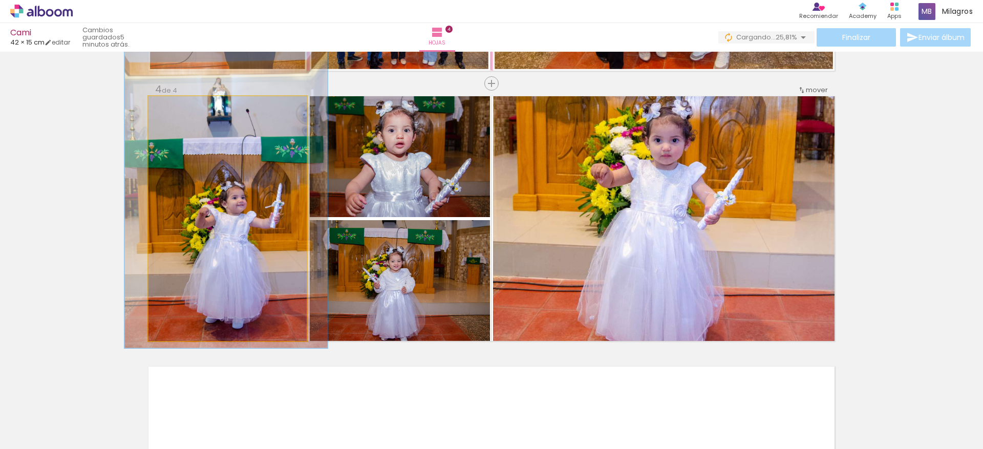
drag, startPoint x: 228, startPoint y: 252, endPoint x: 227, endPoint y: 229, distance: 23.6
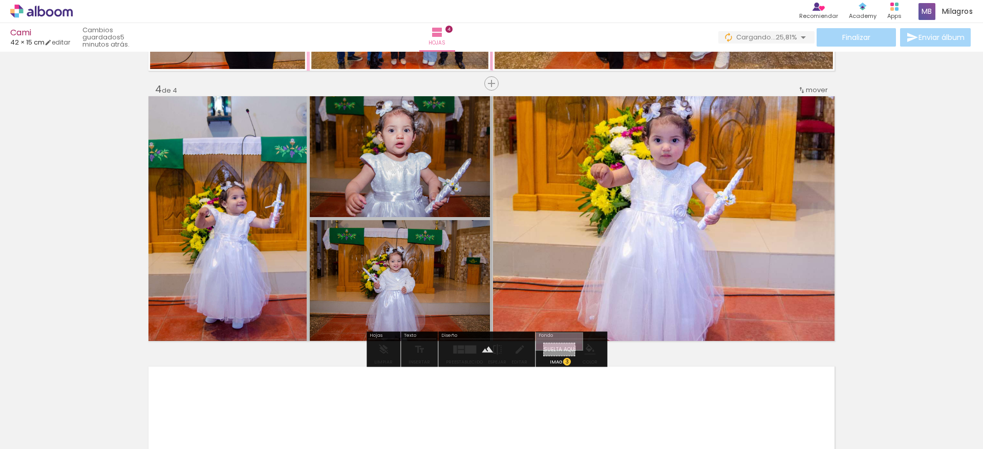
drag, startPoint x: 943, startPoint y: 419, endPoint x: 567, endPoint y: 364, distance: 380.0
click at [567, 364] on quentale-workspace at bounding box center [491, 224] width 983 height 449
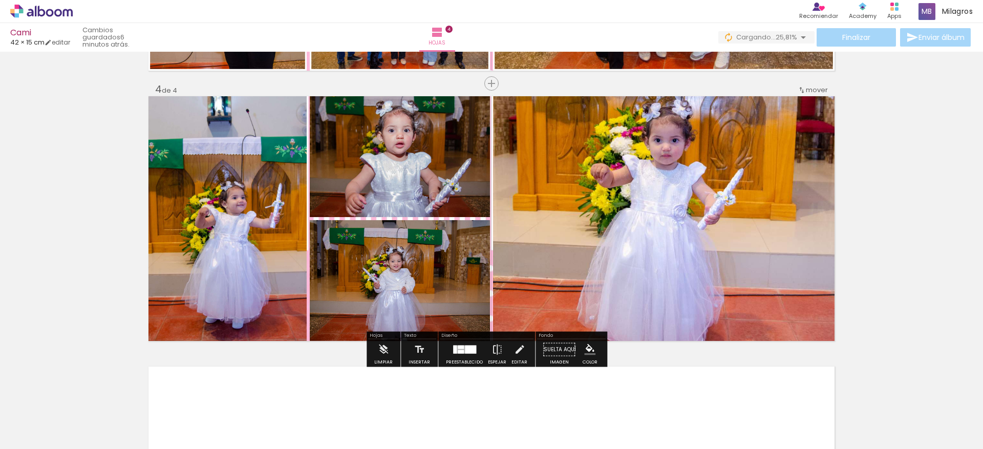
click at [251, 138] on paper-item at bounding box center [253, 138] width 18 height 7
click at [248, 171] on iron-icon "color picker" at bounding box center [254, 172] width 12 height 10
click at [254, 84] on paper-item "#ffffff" at bounding box center [259, 84] width 10 height 10
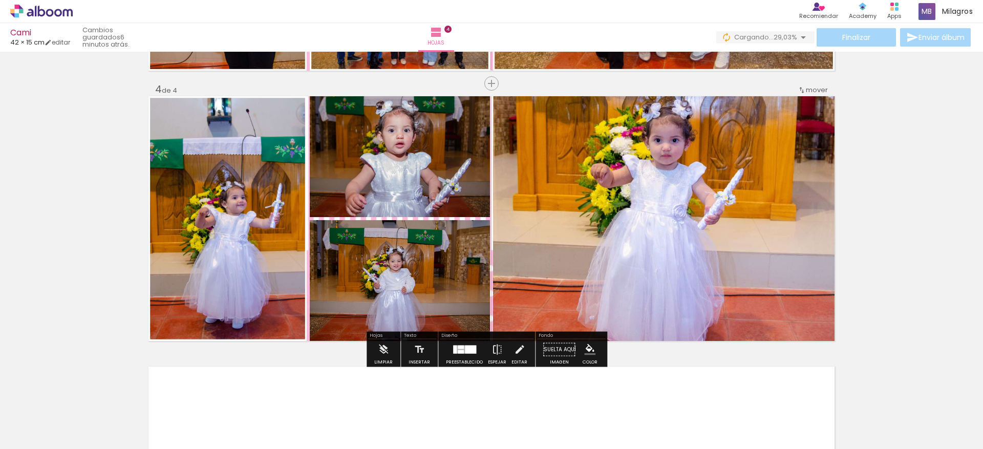
click at [0, 0] on paper-item at bounding box center [0, 0] width 0 height 0
click at [0, 0] on iron-icon "color picker" at bounding box center [0, 0] width 0 height 0
click at [0, 0] on paper-item "#ffffff" at bounding box center [0, 0] width 0 height 0
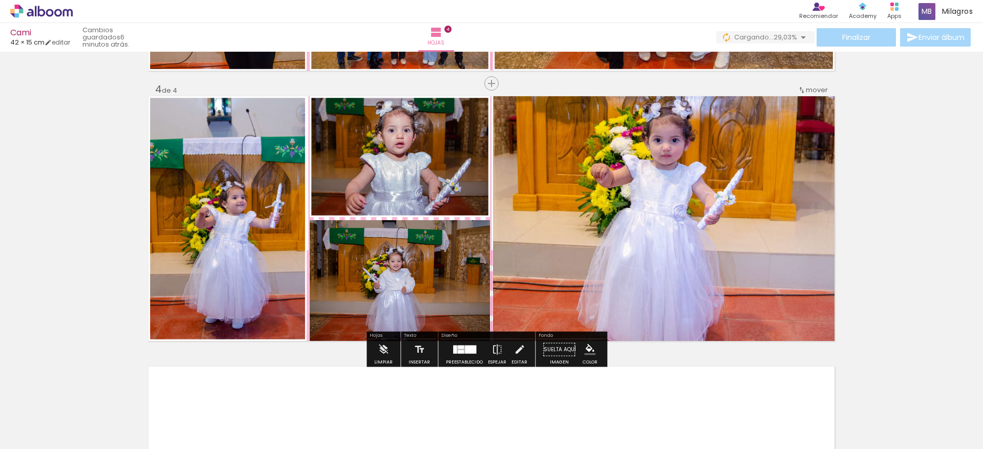
click at [0, 0] on paper-item at bounding box center [0, 0] width 0 height 0
click at [0, 0] on iron-icon "color picker" at bounding box center [0, 0] width 0 height 0
click at [0, 0] on paper-item "#ffffff" at bounding box center [0, 0] width 0 height 0
click at [595, 136] on paper-item at bounding box center [597, 138] width 18 height 7
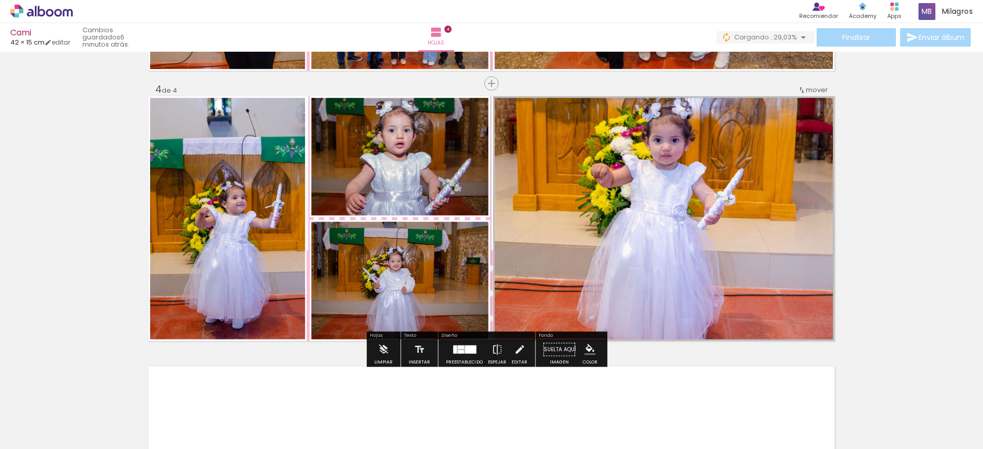
click at [0, 0] on iron-icon "color picker" at bounding box center [0, 0] width 0 height 0
click at [0, 0] on paper-item "#ffffff" at bounding box center [0, 0] width 0 height 0
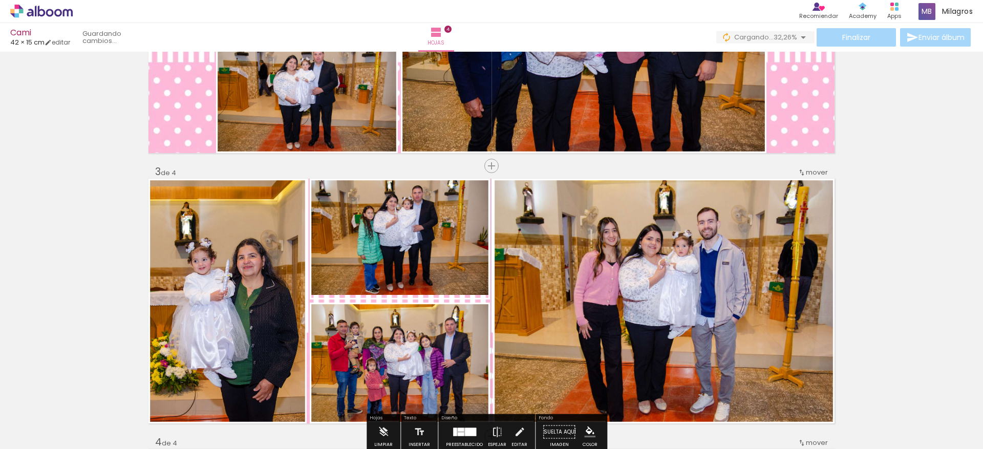
scroll to position [520, 0]
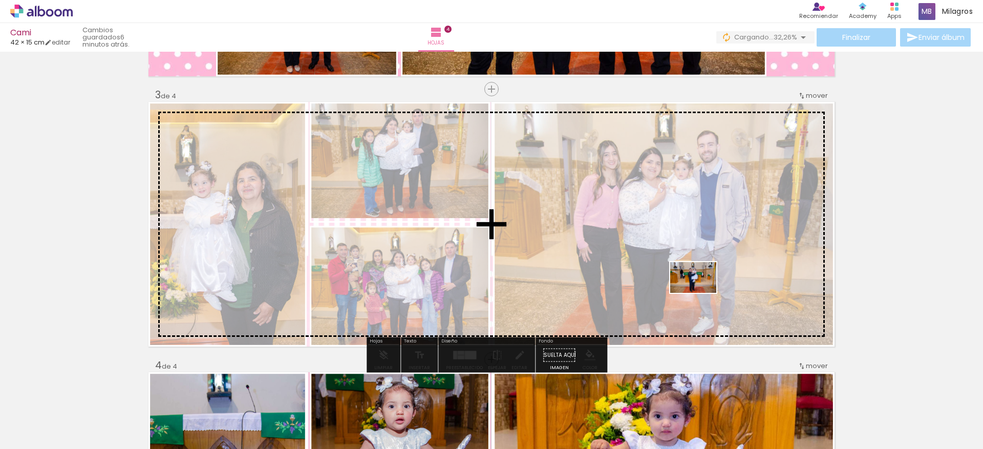
drag, startPoint x: 844, startPoint y: 428, endPoint x: 701, endPoint y: 293, distance: 196.0
click at [701, 293] on quentale-workspace at bounding box center [491, 224] width 983 height 449
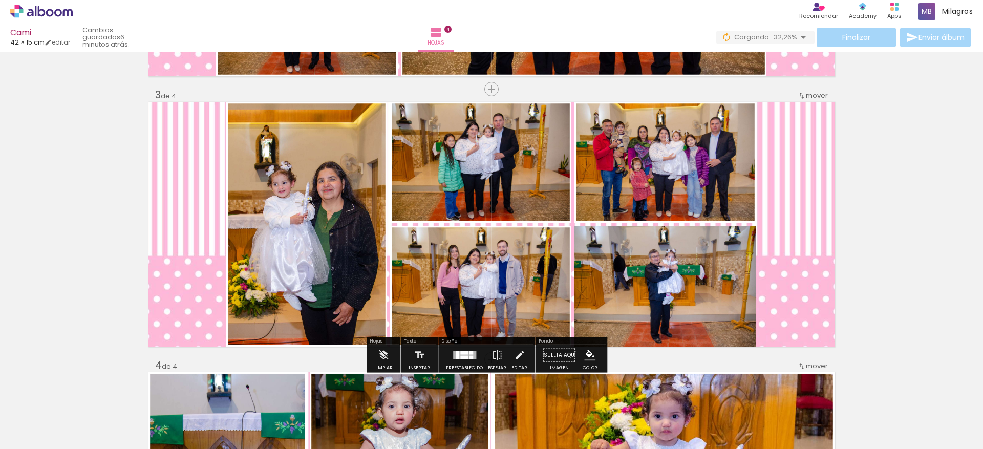
click at [674, 269] on paper-item at bounding box center [679, 267] width 18 height 7
click at [0, 0] on iron-icon "color picker" at bounding box center [0, 0] width 0 height 0
click at [0, 0] on paper-item "#ffffff" at bounding box center [0, 0] width 0 height 0
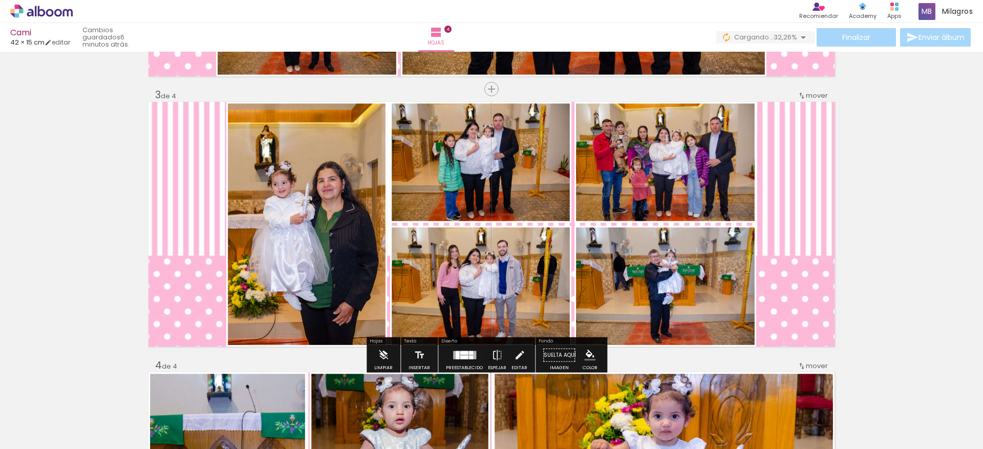
click at [871, 199] on div "Insertar hoja 1 de 4 Insertar hoja 2 de 4 Insertar hoja 3 de 4 Insertar hoja 4 …" at bounding box center [491, 211] width 983 height 1353
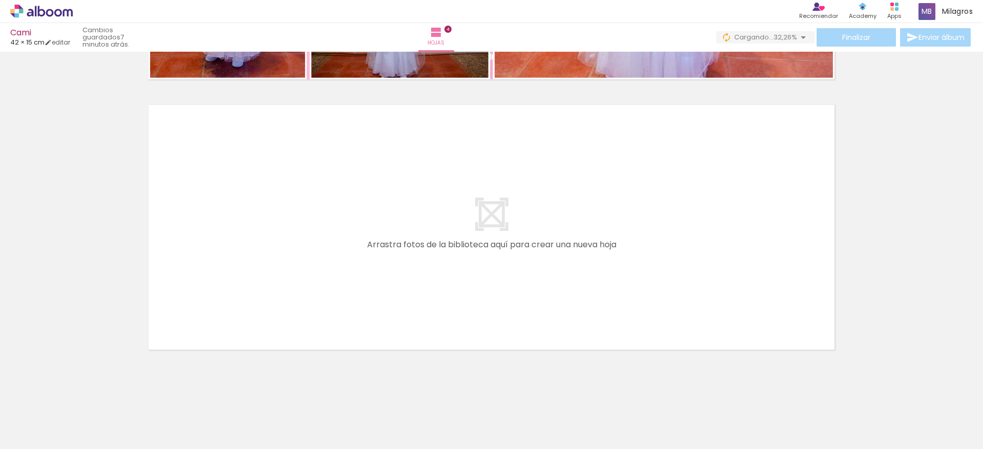
scroll to position [0, 759]
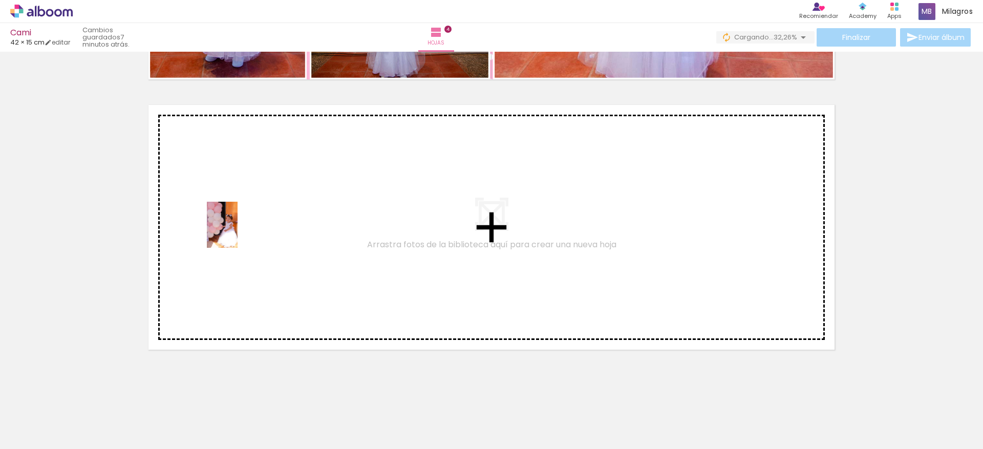
drag, startPoint x: 492, startPoint y: 416, endPoint x: 238, endPoint y: 233, distance: 313.7
click at [238, 233] on quentale-workspace at bounding box center [491, 224] width 983 height 449
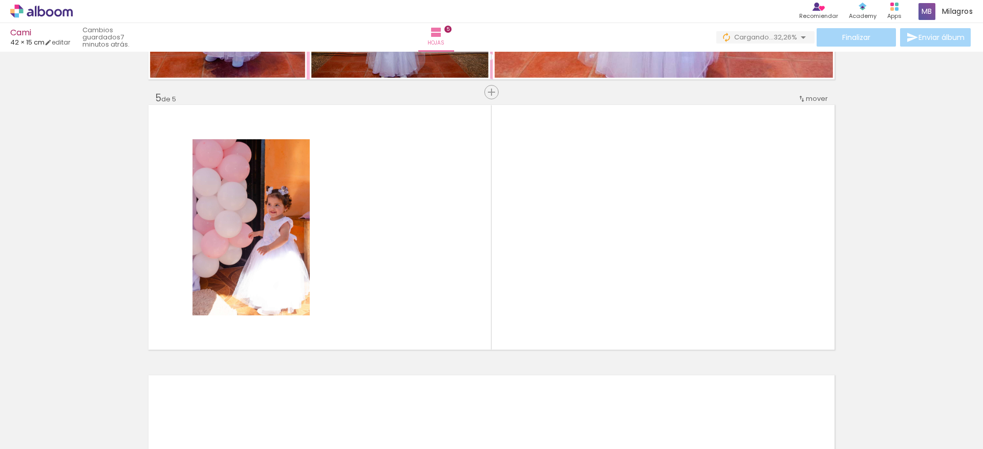
scroll to position [1067, 0]
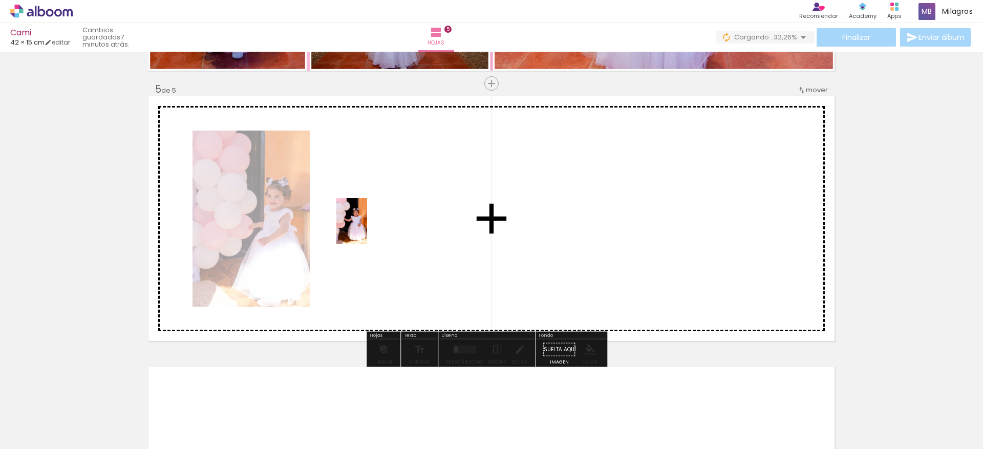
drag, startPoint x: 553, startPoint y: 415, endPoint x: 593, endPoint y: 362, distance: 67.0
click at [366, 229] on quentale-workspace at bounding box center [491, 224] width 983 height 449
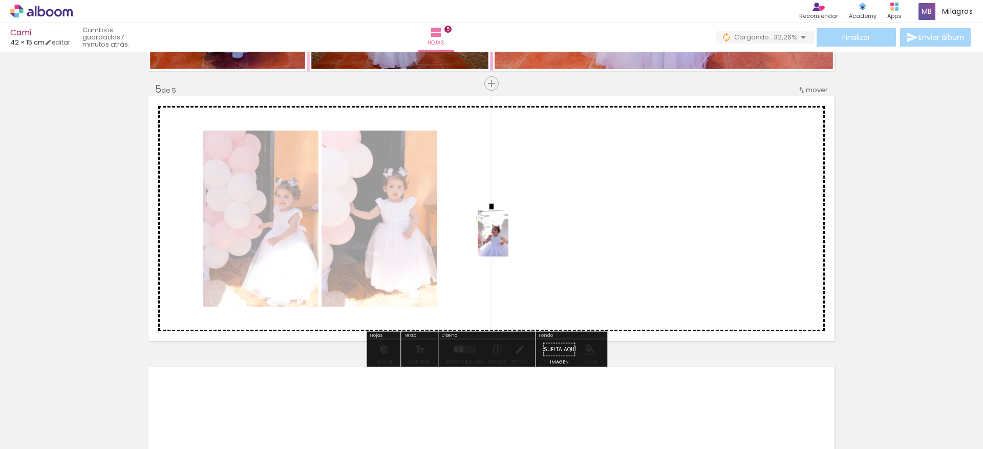
drag, startPoint x: 617, startPoint y: 427, endPoint x: 634, endPoint y: 391, distance: 39.2
click at [507, 240] on quentale-workspace at bounding box center [491, 224] width 983 height 449
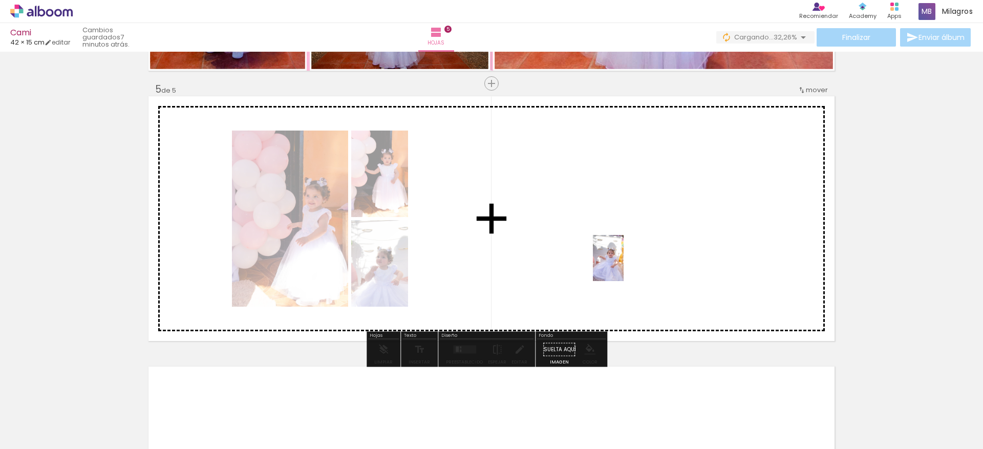
drag, startPoint x: 671, startPoint y: 430, endPoint x: 482, endPoint y: 335, distance: 212.1
click at [623, 266] on quentale-workspace at bounding box center [491, 224] width 983 height 449
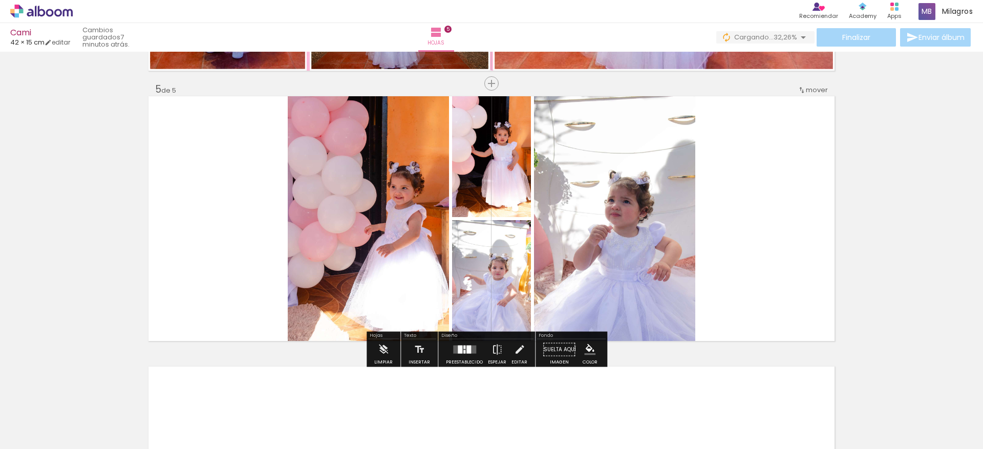
click at [473, 356] on div at bounding box center [465, 350] width 28 height 20
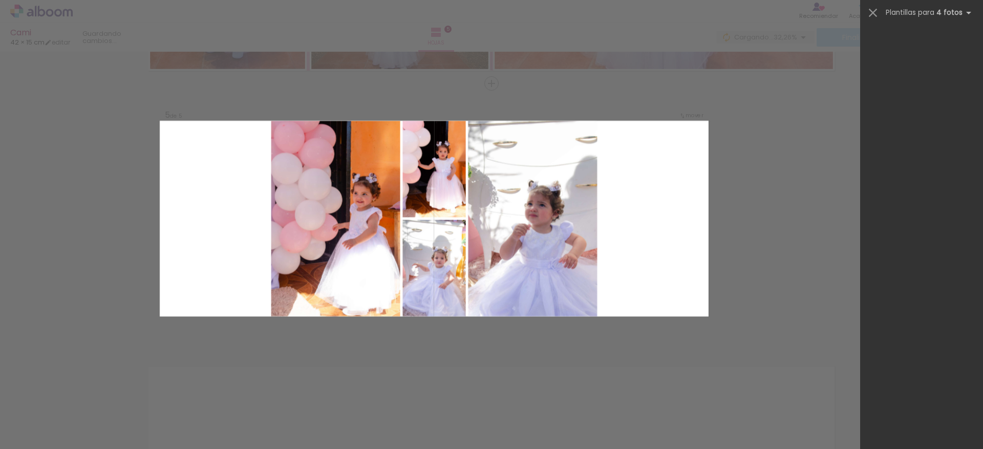
scroll to position [0, 0]
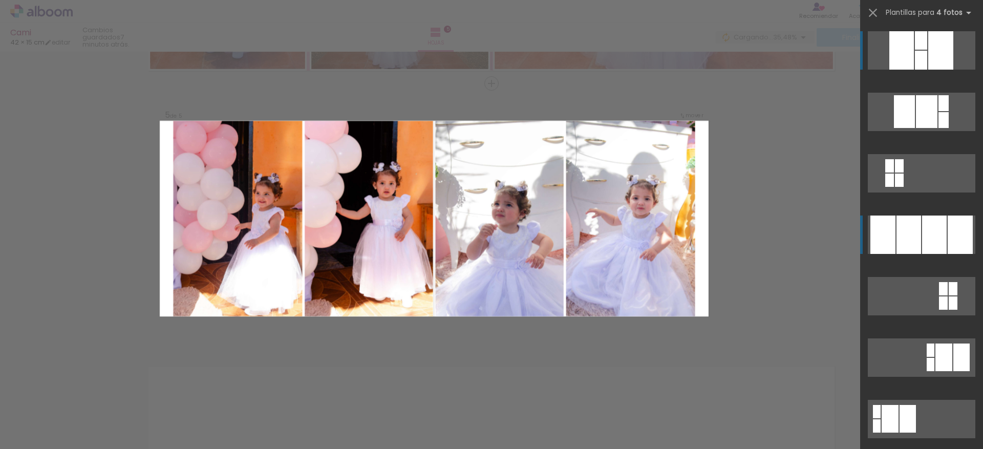
click at [939, 111] on div at bounding box center [944, 103] width 10 height 16
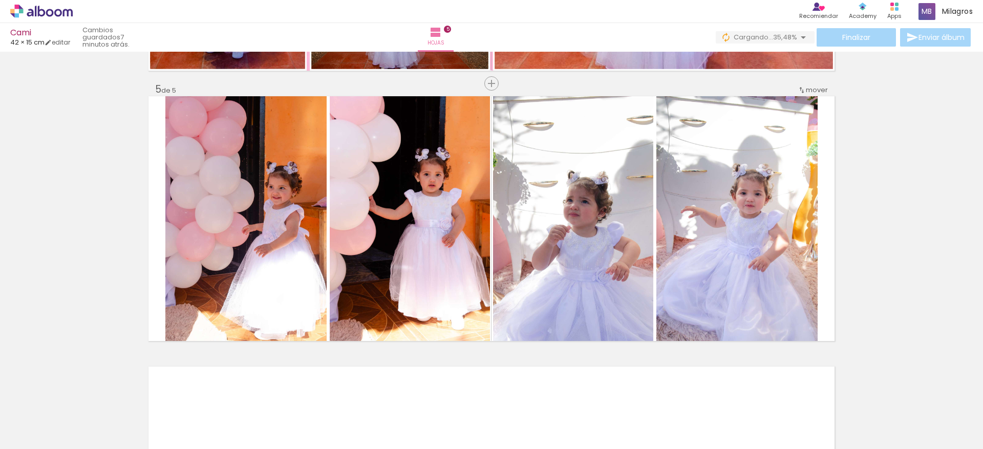
scroll to position [0, 882]
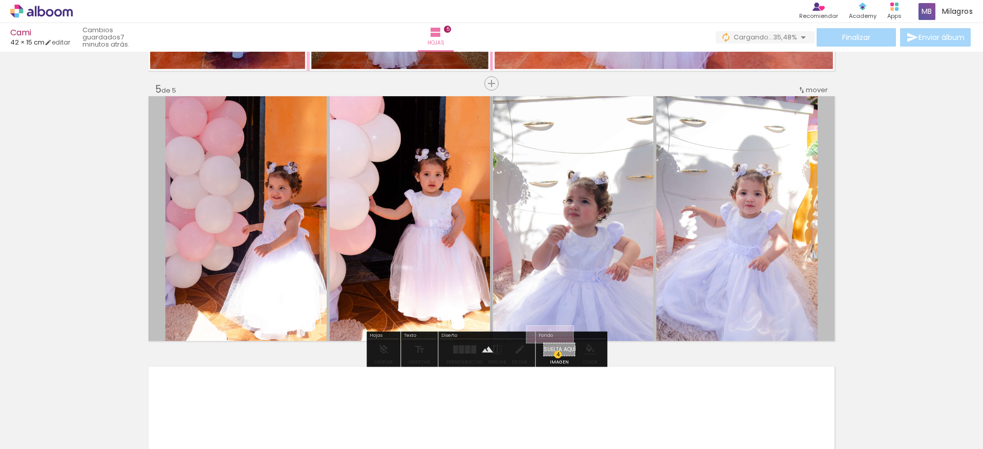
drag, startPoint x: 943, startPoint y: 424, endPoint x: 558, endPoint y: 357, distance: 391.5
click at [558, 357] on quentale-workspace at bounding box center [491, 224] width 983 height 449
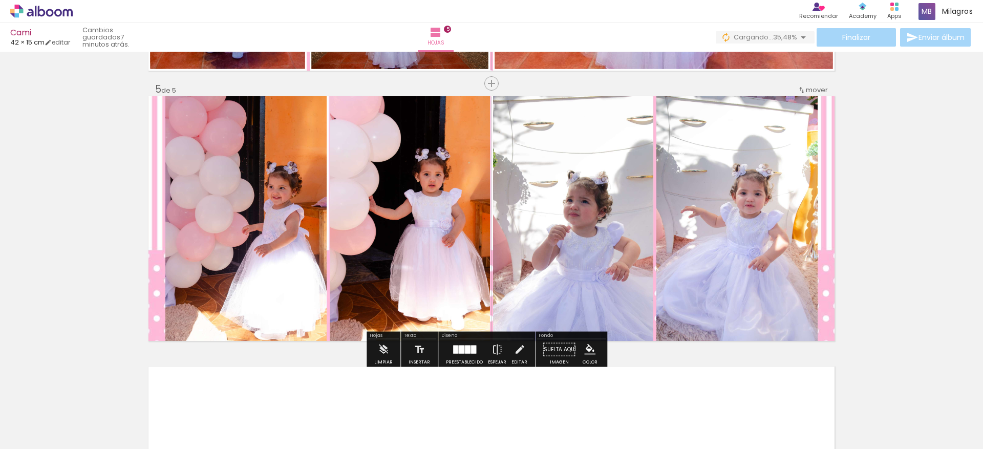
click at [0, 0] on paper-item at bounding box center [0, 0] width 0 height 0
click at [0, 0] on iron-icon "color picker" at bounding box center [0, 0] width 0 height 0
click at [0, 0] on paper-item "#ffffff" at bounding box center [0, 0] width 0 height 0
click at [0, 0] on paper-item at bounding box center [0, 0] width 0 height 0
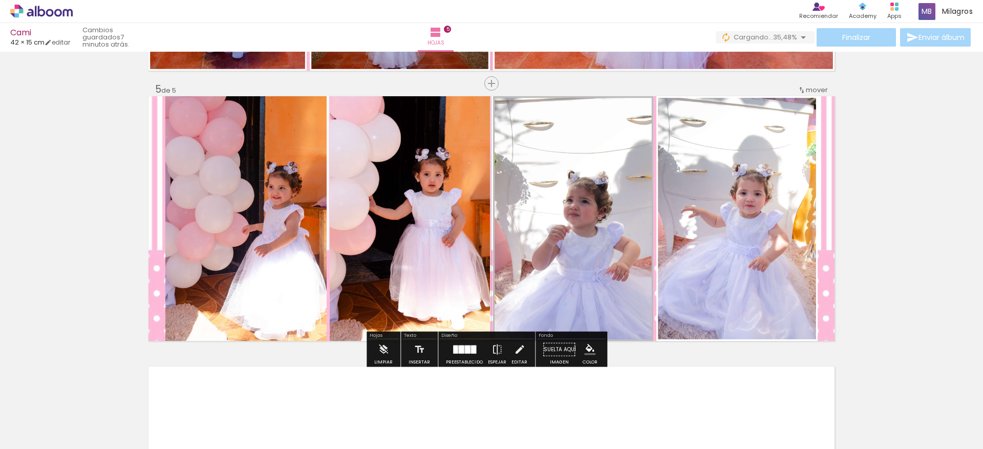
click at [0, 0] on iron-icon "color picker" at bounding box center [0, 0] width 0 height 0
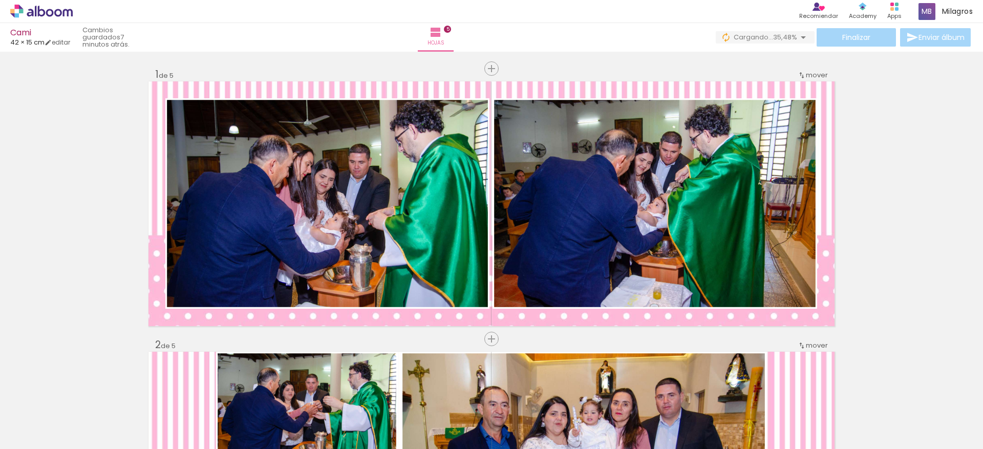
click at [0, 0] on paper-item "#ffffff" at bounding box center [0, 0] width 0 height 0
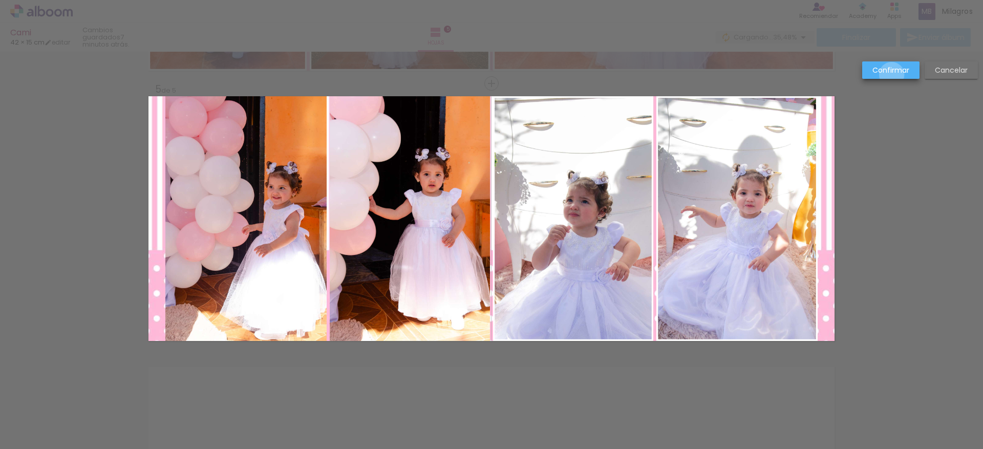
drag, startPoint x: 892, startPoint y: 75, endPoint x: 417, endPoint y: 183, distance: 487.5
click at [892, 74] on paper-button "Confirmar" at bounding box center [890, 69] width 57 height 17
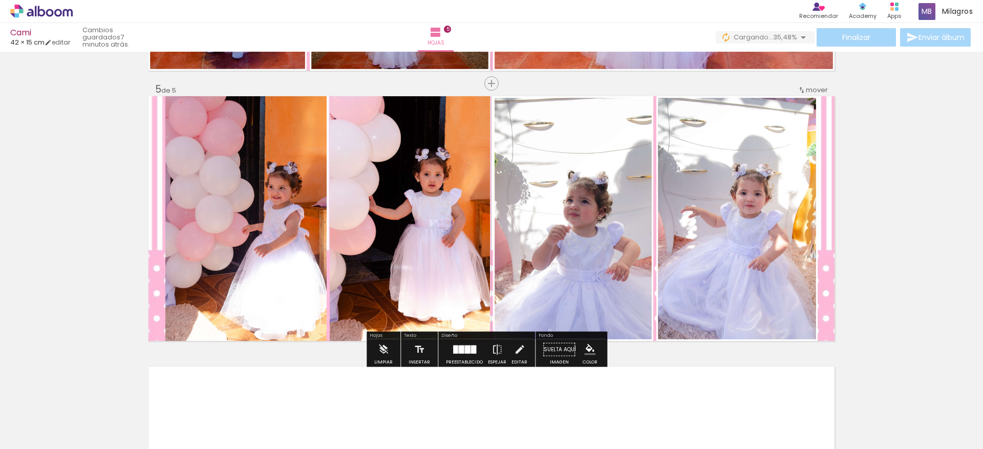
scroll to position [0, 882]
click at [0, 0] on paper-item at bounding box center [0, 0] width 0 height 0
click at [0, 0] on iron-icon "color picker" at bounding box center [0, 0] width 0 height 0
click at [0, 0] on paper-item "#ffffff" at bounding box center [0, 0] width 0 height 0
click at [268, 136] on paper-item at bounding box center [270, 138] width 18 height 7
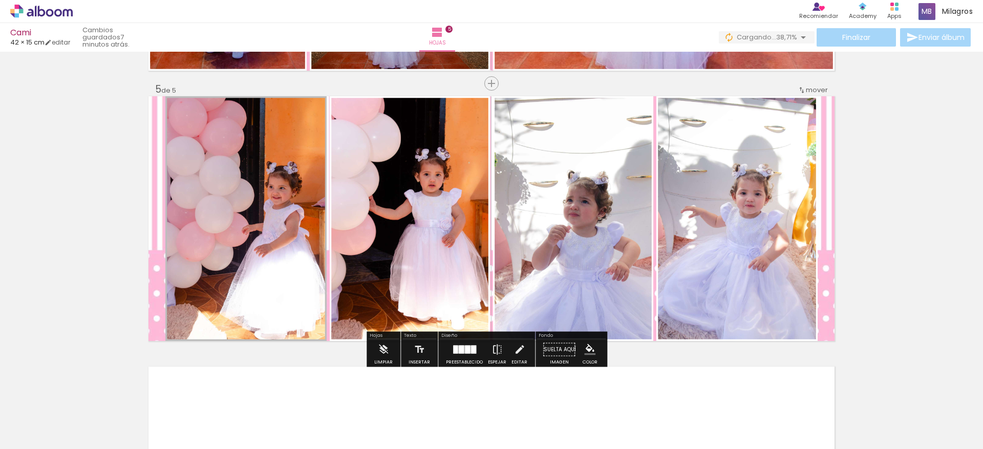
click at [265, 168] on iron-icon "color picker" at bounding box center [271, 172] width 12 height 10
click at [269, 82] on paper-item "#ffffff" at bounding box center [270, 83] width 10 height 10
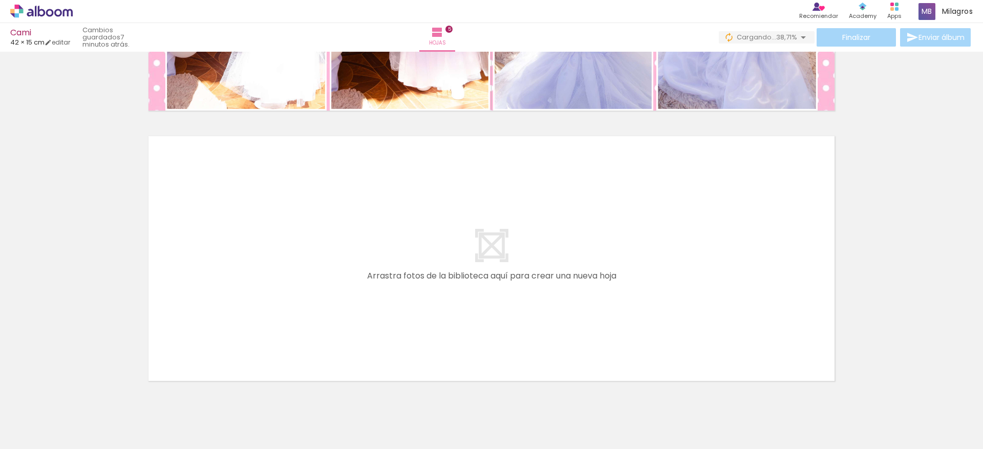
scroll to position [1329, 0]
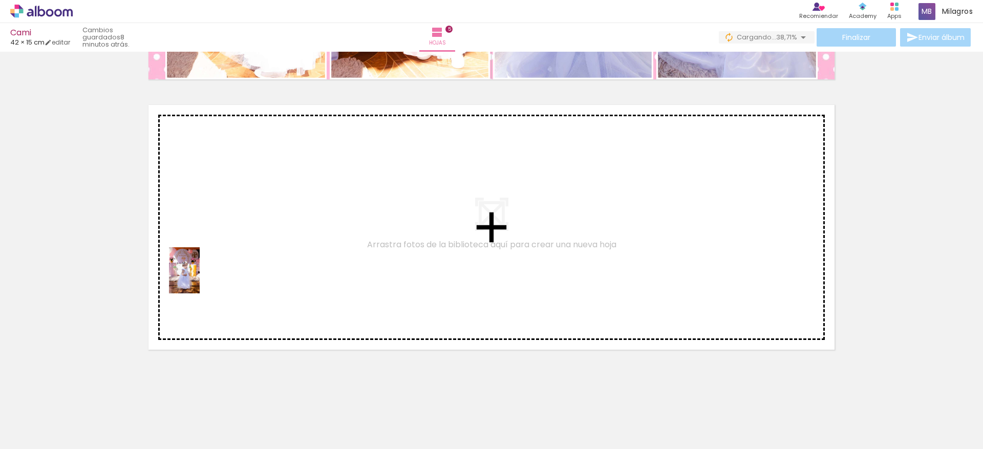
drag, startPoint x: 659, startPoint y: 426, endPoint x: 200, endPoint y: 278, distance: 482.5
click at [200, 278] on quentale-workspace at bounding box center [491, 224] width 983 height 449
